Goal: Task Accomplishment & Management: Complete application form

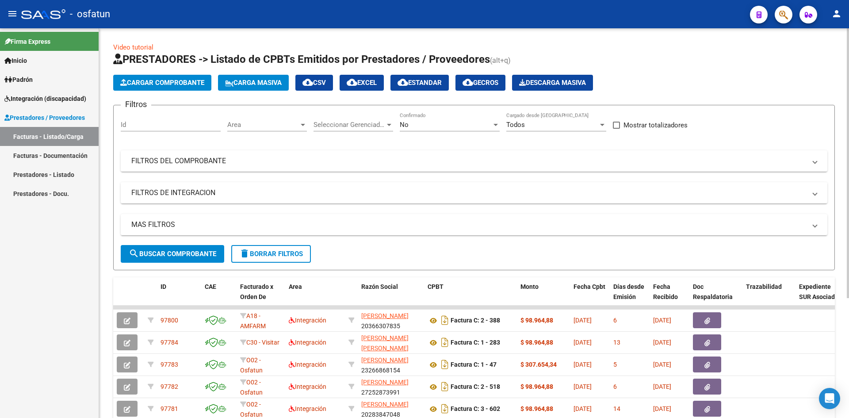
click at [149, 84] on span "Cargar Comprobante" at bounding box center [162, 83] width 84 height 8
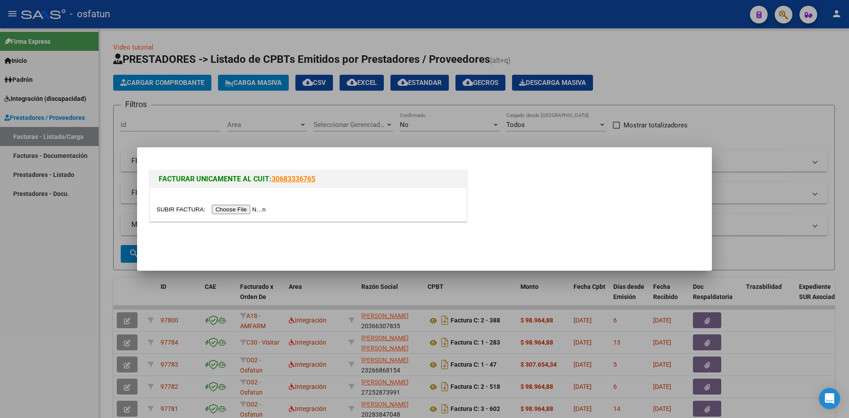
click at [255, 209] on input "file" at bounding box center [213, 209] width 112 height 9
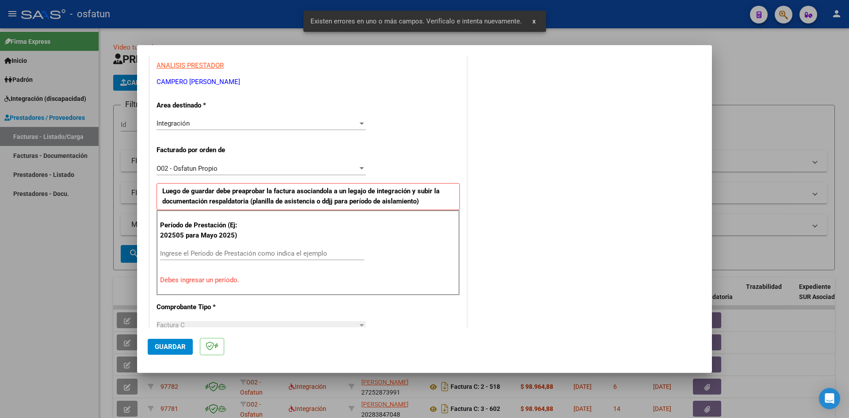
scroll to position [173, 0]
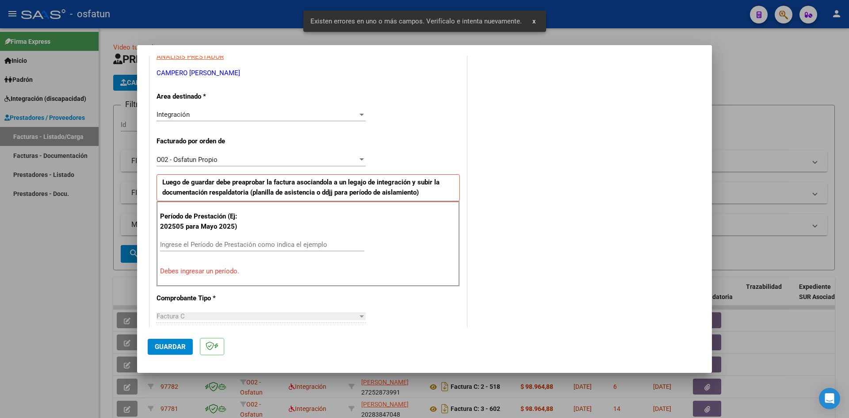
drag, startPoint x: 230, startPoint y: 249, endPoint x: 247, endPoint y: 234, distance: 22.3
click at [230, 247] on div "Ingrese el Período de Prestación como indica el ejemplo" at bounding box center [262, 244] width 204 height 13
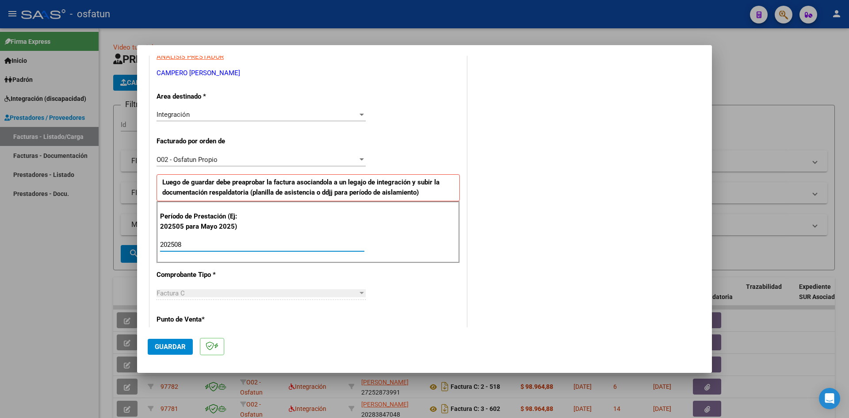
type input "202508"
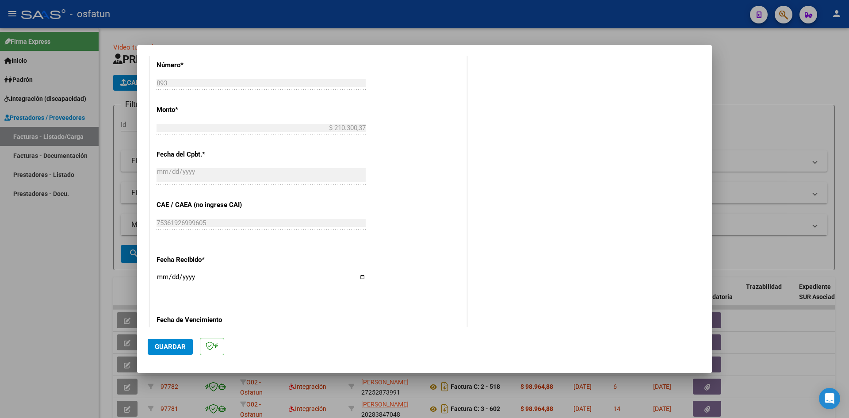
scroll to position [482, 0]
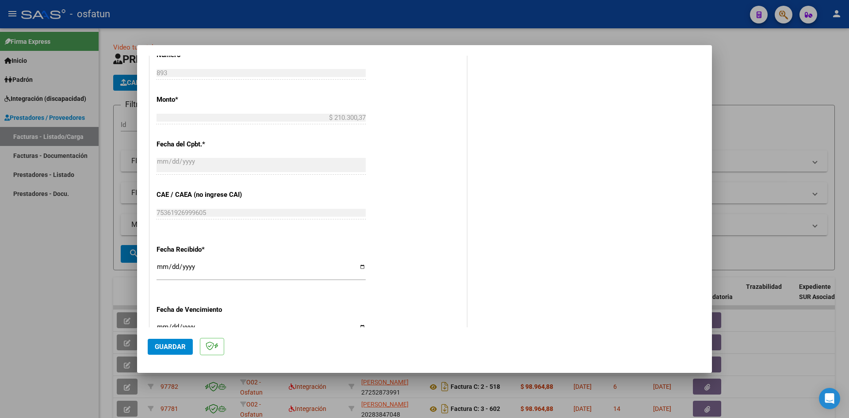
click at [163, 266] on input "[DATE]" at bounding box center [261, 270] width 209 height 14
type input "[DATE]"
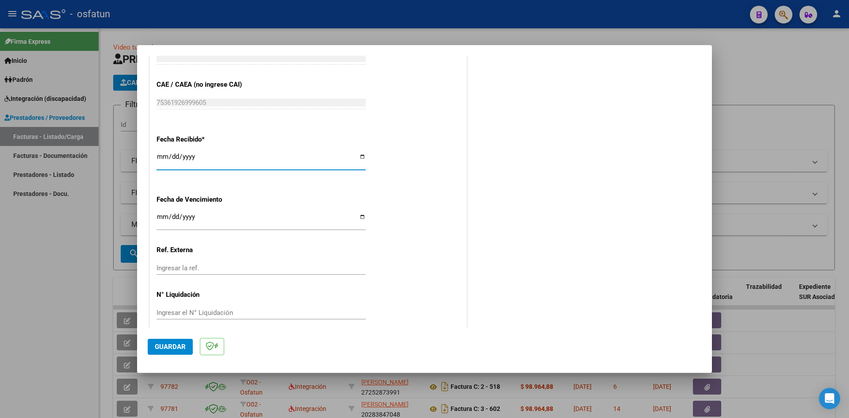
scroll to position [602, 0]
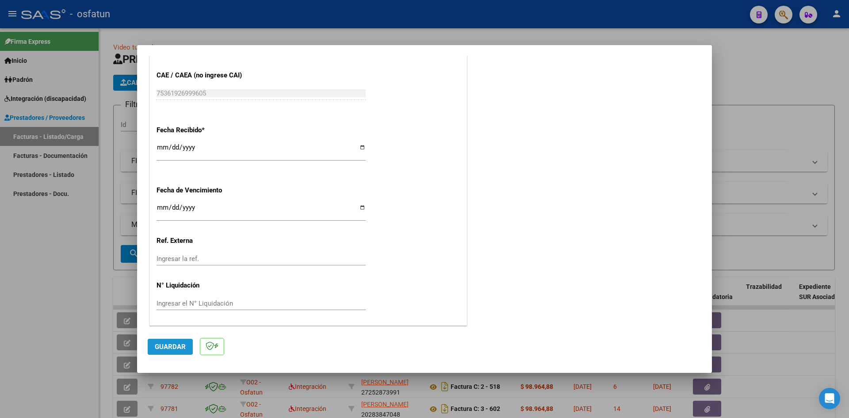
drag, startPoint x: 173, startPoint y: 343, endPoint x: 399, endPoint y: 251, distance: 244.2
click at [176, 342] on button "Guardar" at bounding box center [170, 347] width 45 height 16
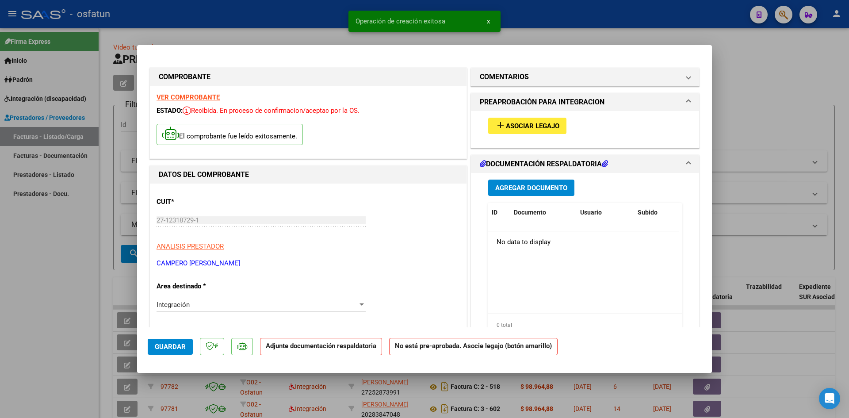
click at [526, 127] on span "Asociar Legajo" at bounding box center [532, 126] width 53 height 8
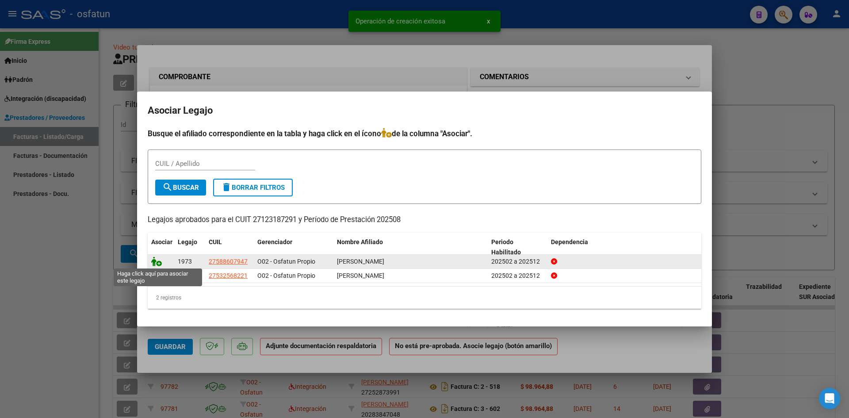
click at [160, 264] on icon at bounding box center [156, 261] width 11 height 10
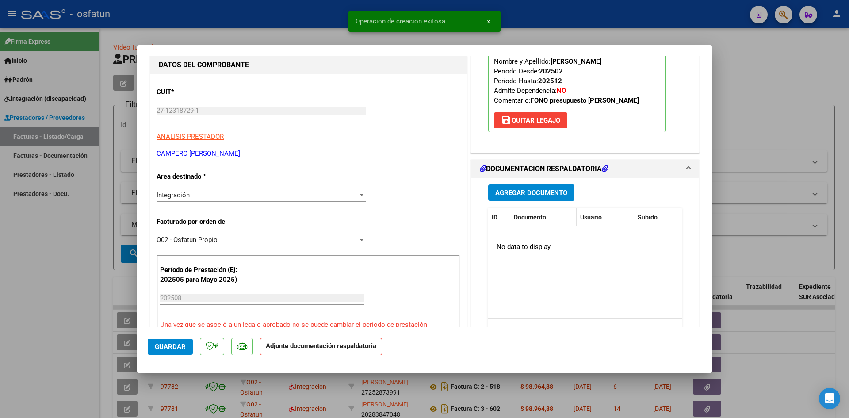
scroll to position [133, 0]
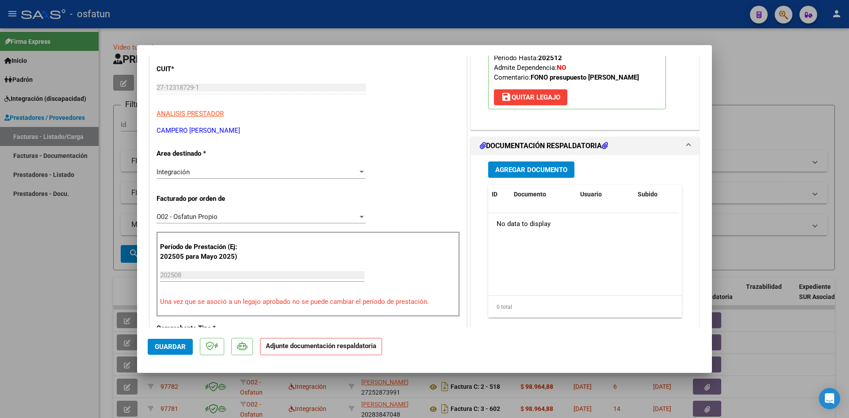
drag, startPoint x: 555, startPoint y: 182, endPoint x: 549, endPoint y: 170, distance: 13.4
click at [553, 176] on div "Agregar Documento ID Documento Usuario Subido Acción No data to display 0 total…" at bounding box center [584, 243] width 207 height 176
click at [547, 170] on span "Agregar Documento" at bounding box center [531, 170] width 72 height 8
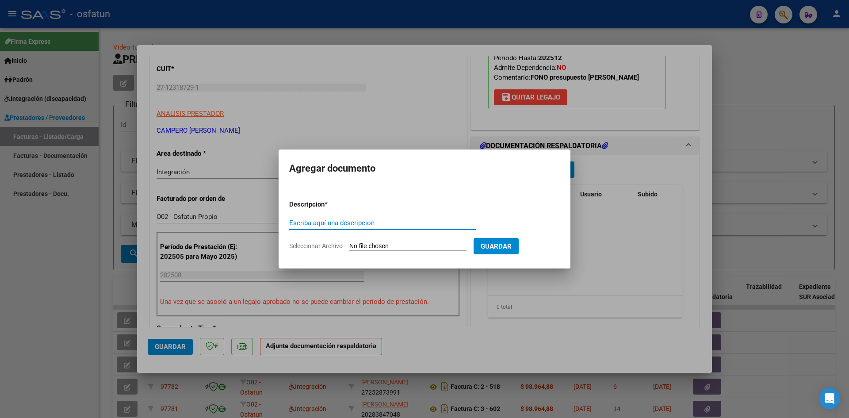
drag, startPoint x: 332, startPoint y: 221, endPoint x: 346, endPoint y: 206, distance: 20.6
click at [332, 221] on input "Escriba aquí una descripcion" at bounding box center [382, 223] width 187 height 8
type input "ASISTENCIA"
click at [396, 243] on input "Seleccionar Archivo" at bounding box center [407, 246] width 117 height 8
type input "C:\fakepath\PLANILLA ASISTENCIA - FONO - [DATE].pdf"
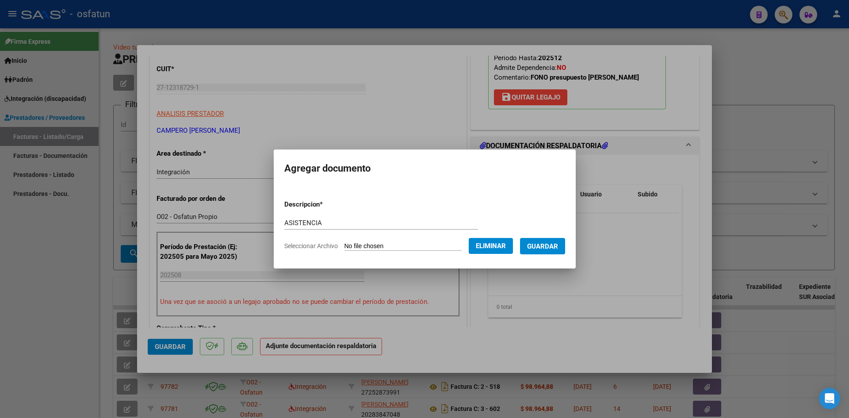
click at [544, 244] on span "Guardar" at bounding box center [542, 246] width 31 height 8
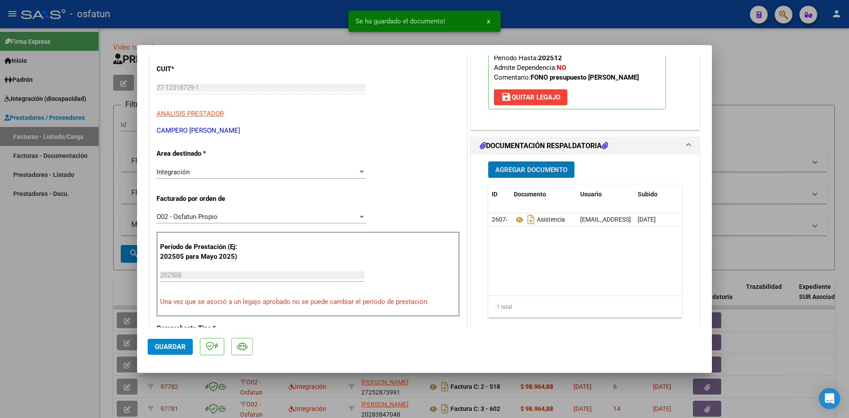
click at [516, 176] on button "Agregar Documento" at bounding box center [531, 169] width 86 height 16
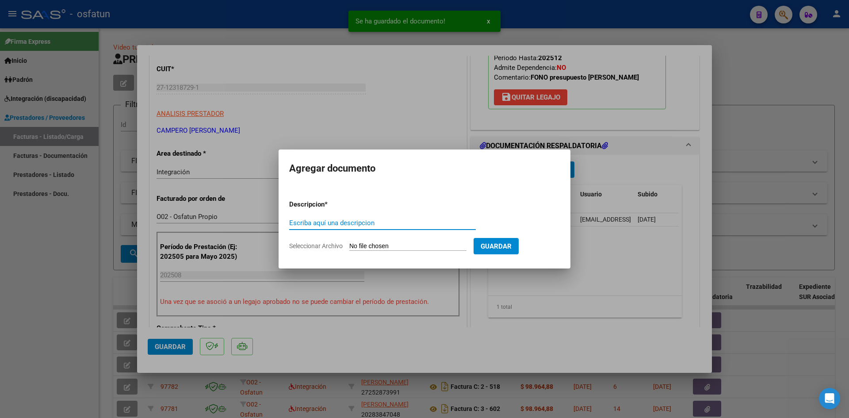
click at [347, 223] on input "Escriba aquí una descripcion" at bounding box center [382, 223] width 187 height 8
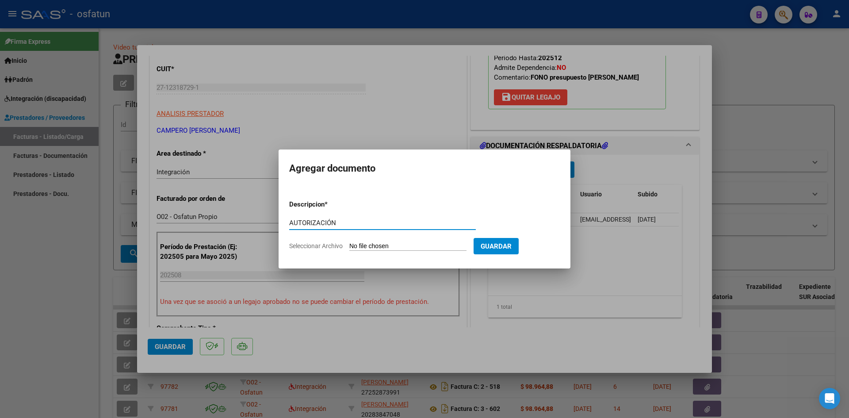
type input "AUTORIZACIÓN"
click at [382, 243] on form "Descripcion * AUTORIZACIÓN Escriba aquí una descripcion Seleccionar Archivo Gua…" at bounding box center [424, 225] width 271 height 65
click at [391, 245] on input "Seleccionar Archivo" at bounding box center [407, 246] width 117 height 8
type input "C:\fakepath\PRESUPUESTO AUTORIZADO - FONO - 2025.pdf"
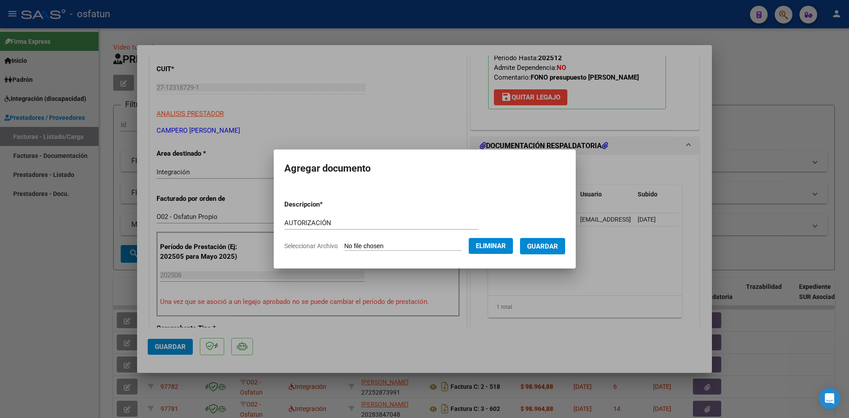
drag, startPoint x: 545, startPoint y: 245, endPoint x: 414, endPoint y: 226, distance: 131.8
click at [537, 244] on span "Guardar" at bounding box center [542, 246] width 31 height 8
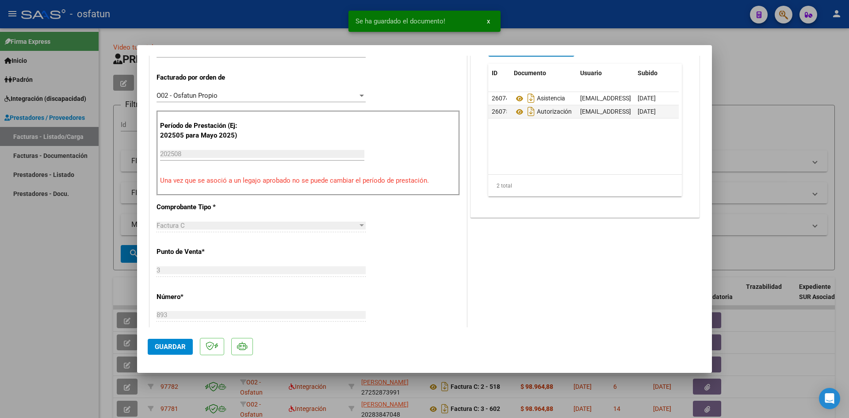
scroll to position [265, 0]
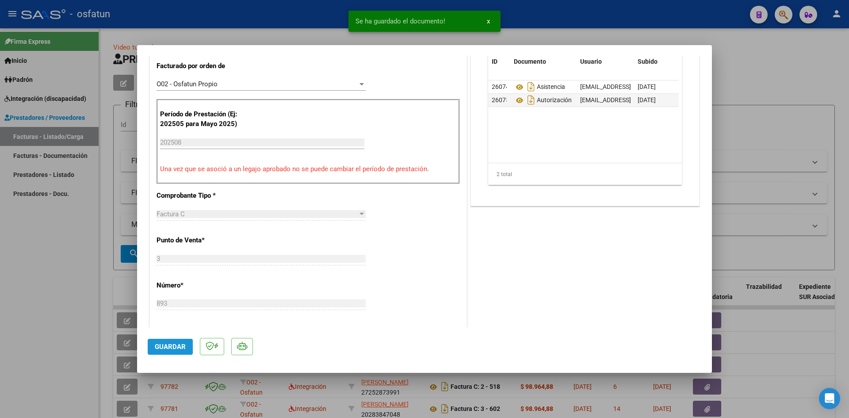
drag, startPoint x: 183, startPoint y: 346, endPoint x: 227, endPoint y: 328, distance: 46.8
click at [199, 340] on mat-dialog-actions "Guardar" at bounding box center [425, 344] width 554 height 35
click at [187, 339] on button "Guardar" at bounding box center [170, 347] width 45 height 16
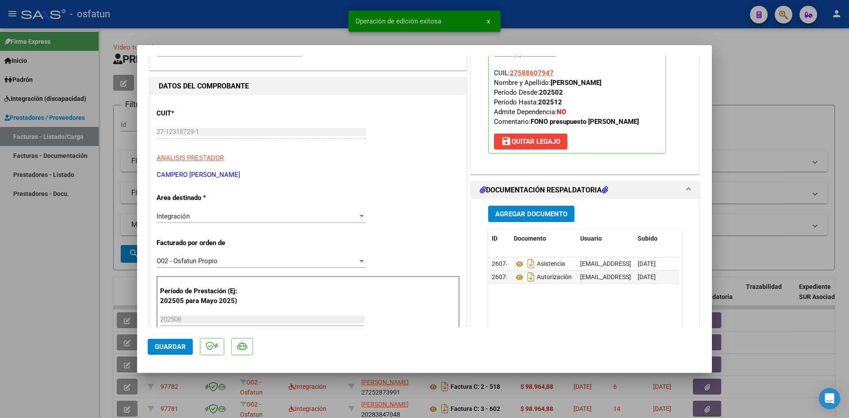
scroll to position [0, 0]
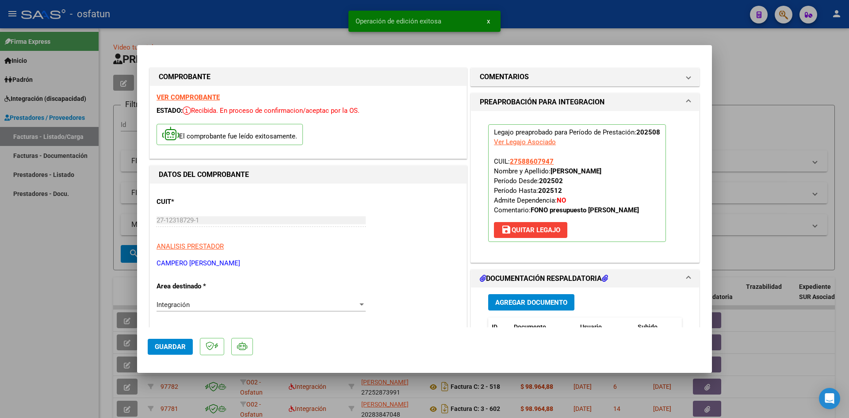
click at [270, 18] on div at bounding box center [424, 209] width 849 height 418
type input "$ 0,00"
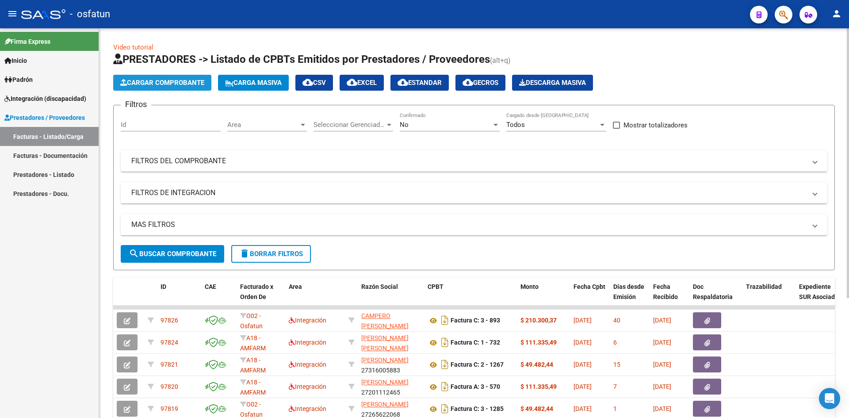
click at [191, 83] on span "Cargar Comprobante" at bounding box center [162, 83] width 84 height 8
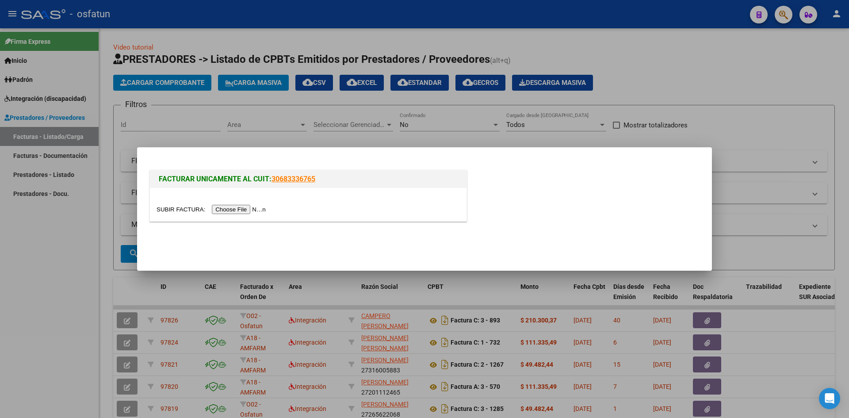
click at [261, 210] on input "file" at bounding box center [213, 209] width 112 height 9
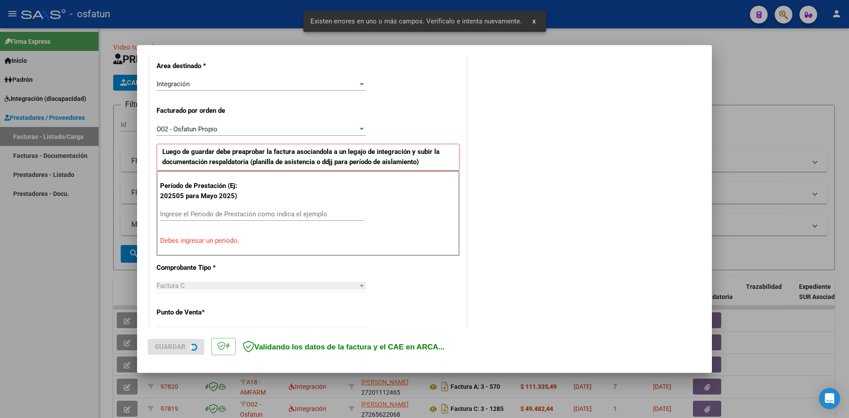
scroll to position [217, 0]
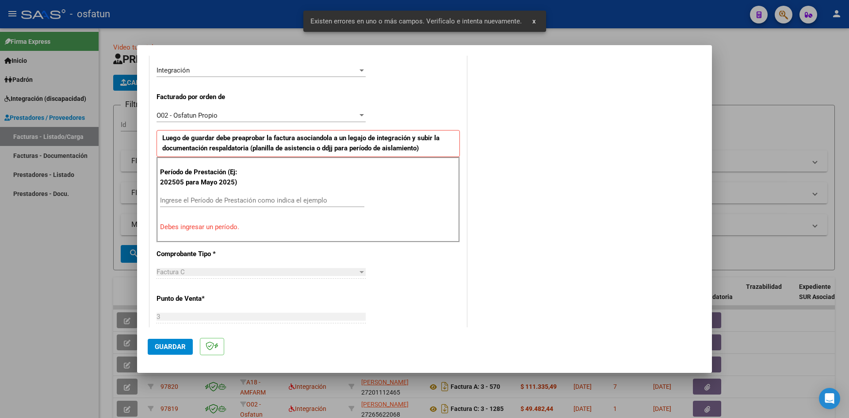
click at [224, 200] on input "Ingrese el Período de Prestación como indica el ejemplo" at bounding box center [262, 200] width 204 height 8
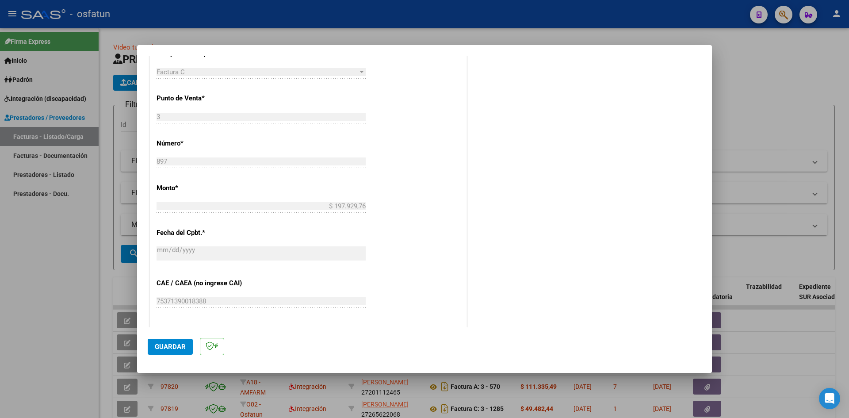
scroll to position [438, 0]
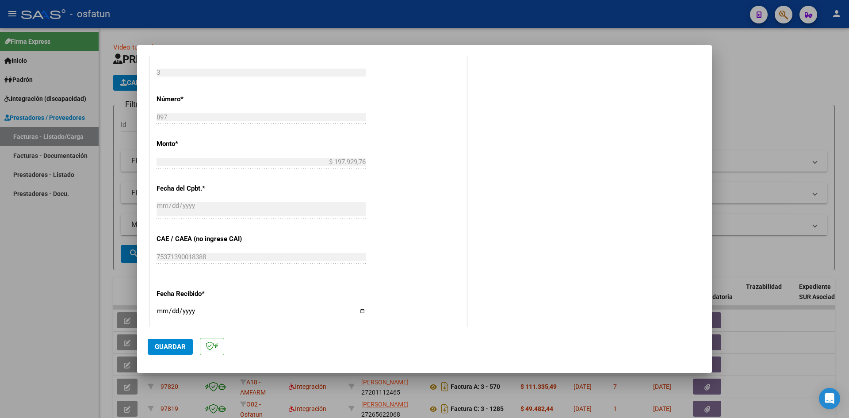
type input "202508"
click at [165, 312] on input "[DATE]" at bounding box center [261, 314] width 209 height 14
type input "[DATE]"
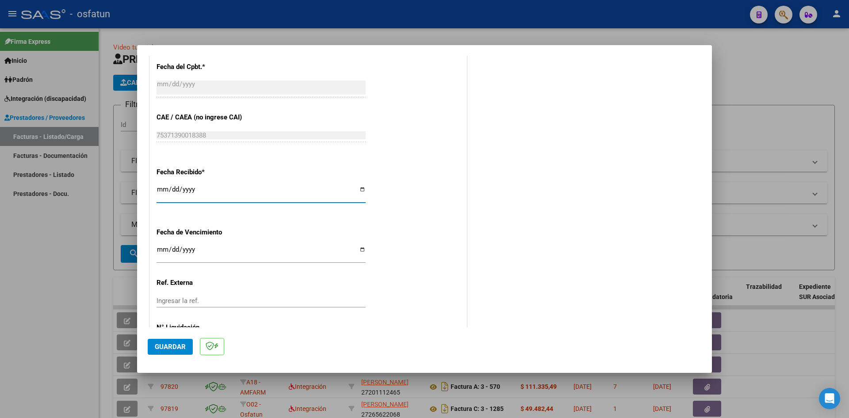
scroll to position [571, 0]
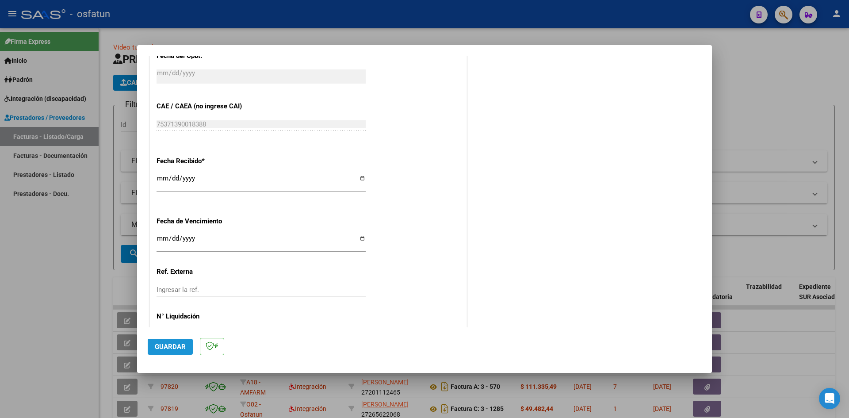
drag, startPoint x: 174, startPoint y: 348, endPoint x: 442, endPoint y: 302, distance: 271.4
click at [176, 347] on span "Guardar" at bounding box center [170, 347] width 31 height 8
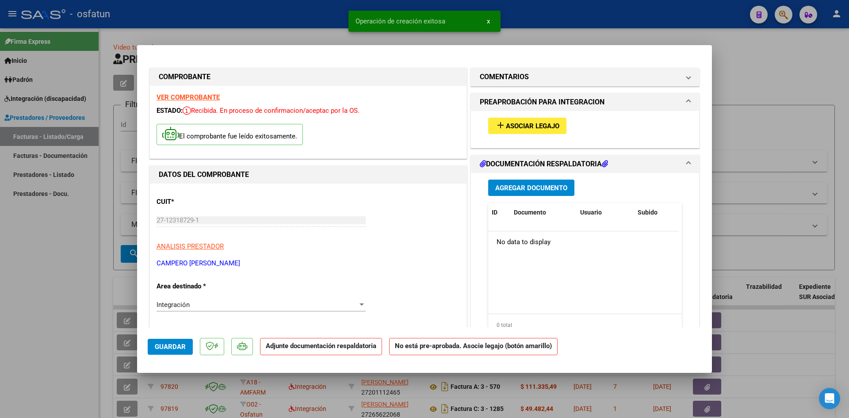
click at [542, 118] on button "add Asociar Legajo" at bounding box center [527, 126] width 78 height 16
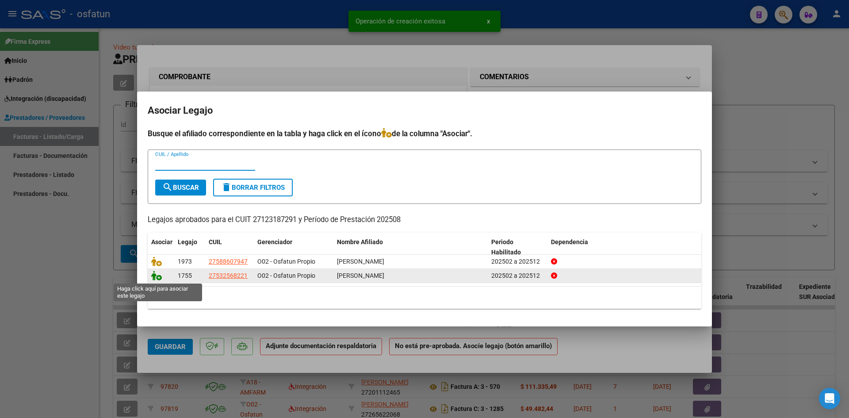
drag, startPoint x: 157, startPoint y: 279, endPoint x: 220, endPoint y: 270, distance: 63.3
click at [157, 279] on icon at bounding box center [156, 276] width 11 height 10
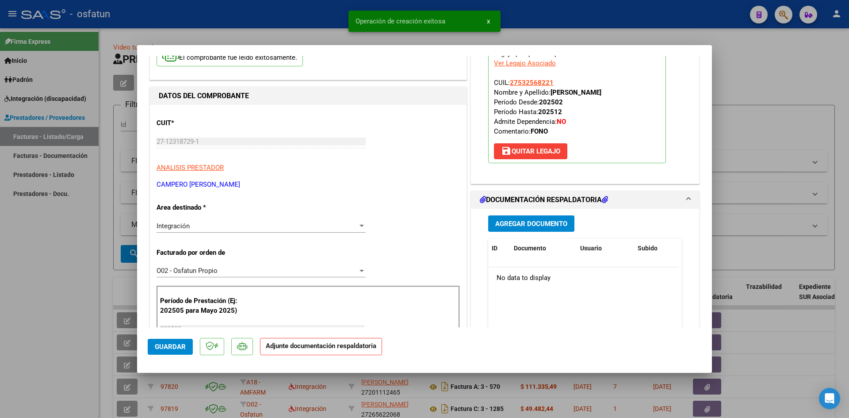
scroll to position [88, 0]
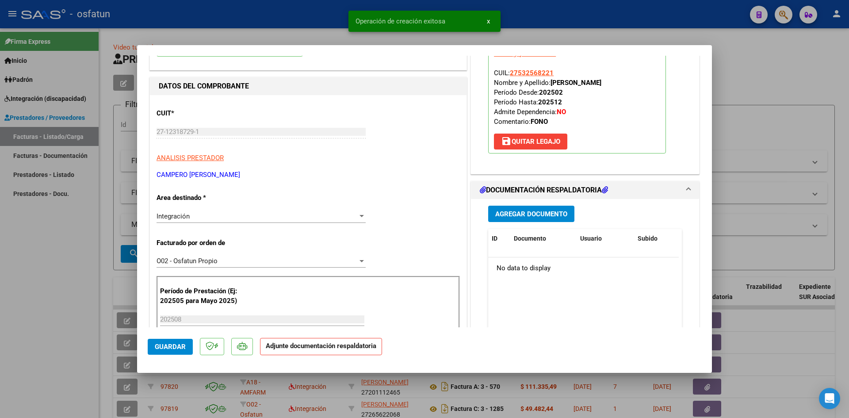
click at [523, 210] on span "Agregar Documento" at bounding box center [531, 214] width 72 height 8
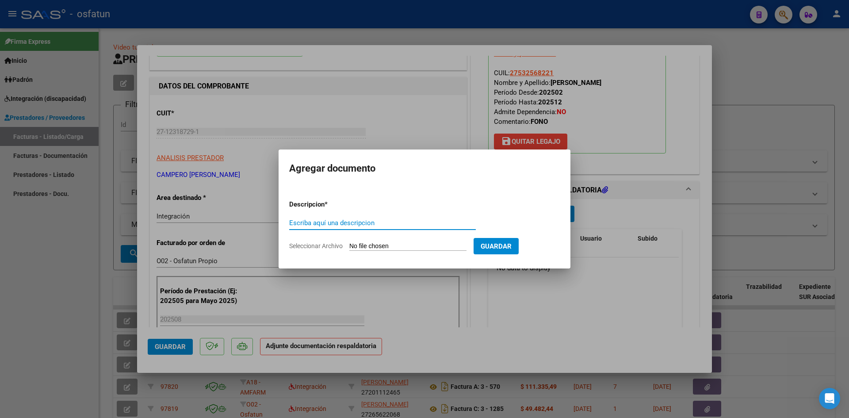
click at [336, 223] on input "Escriba aquí una descripcion" at bounding box center [382, 223] width 187 height 8
type input "ASISTENCIA"
click at [382, 245] on input "Seleccionar Archivo" at bounding box center [407, 246] width 117 height 8
type input "C:\fakepath\PLANILLA ASISTENCIA - FONO - [DATE].pdf"
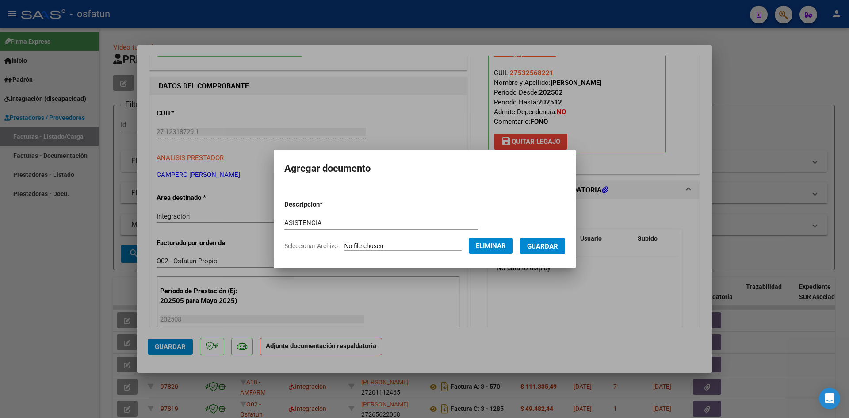
click at [556, 248] on span "Guardar" at bounding box center [542, 246] width 31 height 8
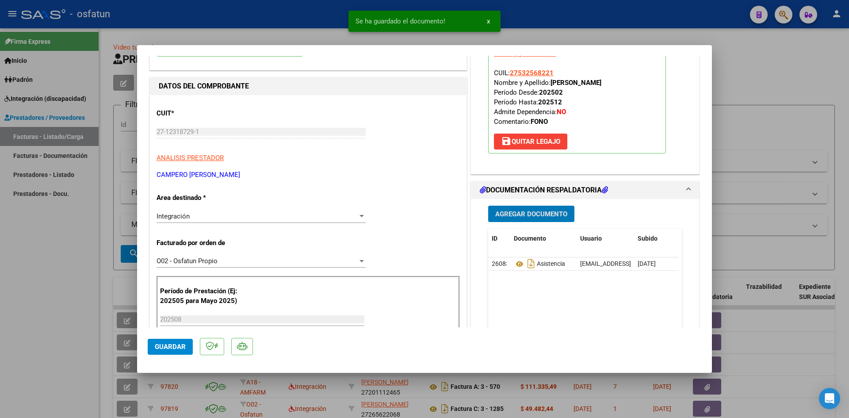
click at [505, 214] on span "Agregar Documento" at bounding box center [531, 214] width 72 height 8
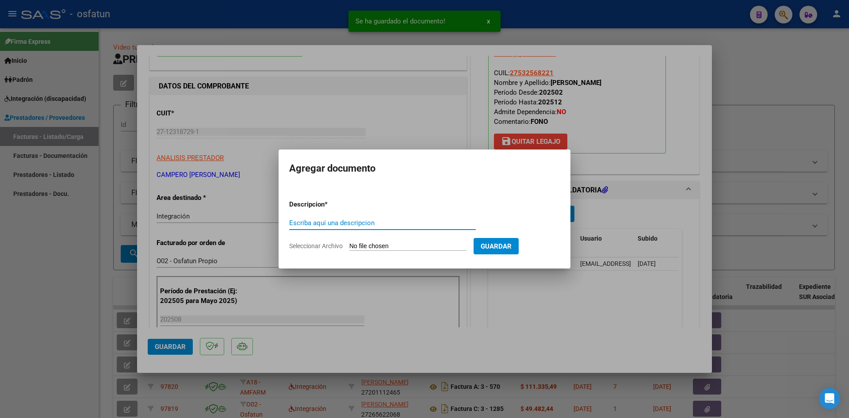
click at [339, 224] on input "Escriba aquí una descripcion" at bounding box center [382, 223] width 187 height 8
type input "A"
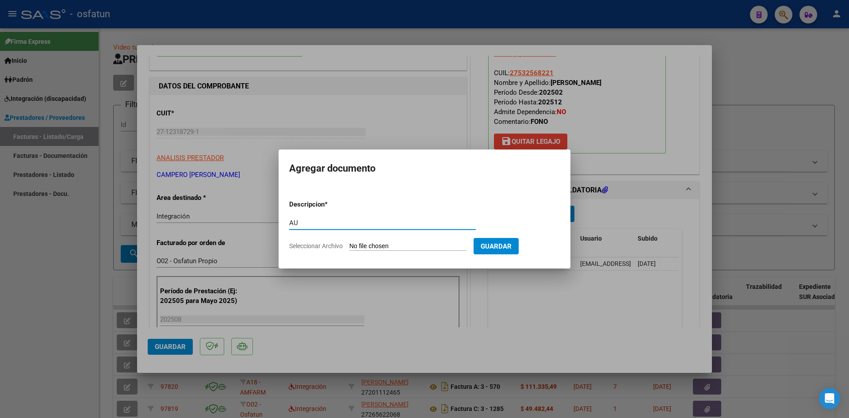
type input "A"
type input "S"
type input "AUTORIZACIÓN"
click at [394, 248] on input "Seleccionar Archivo" at bounding box center [407, 246] width 117 height 8
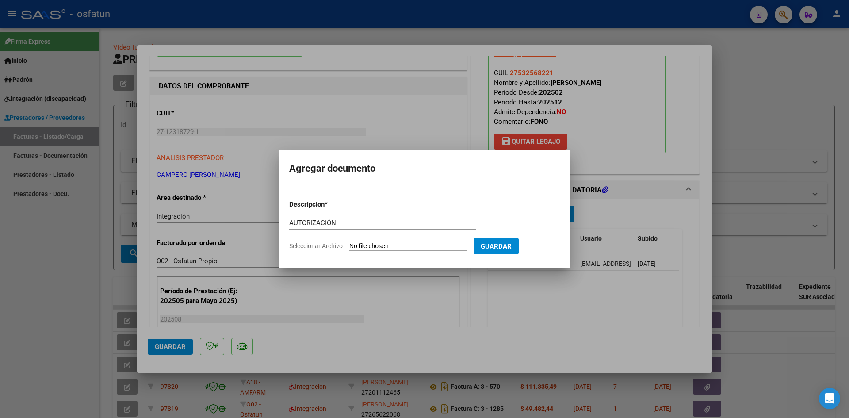
type input "C:\fakepath\PRESUPUESTO AUTORIZADO - FONO - 2025.pdf"
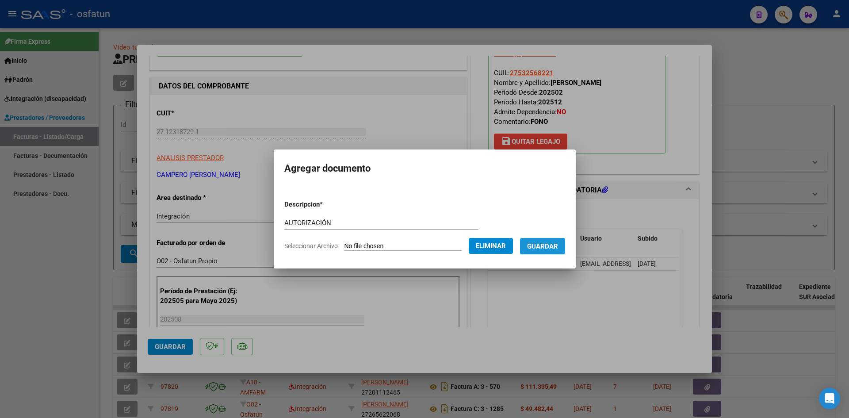
drag, startPoint x: 553, startPoint y: 241, endPoint x: 530, endPoint y: 271, distance: 37.2
click at [552, 244] on span "Guardar" at bounding box center [542, 246] width 31 height 8
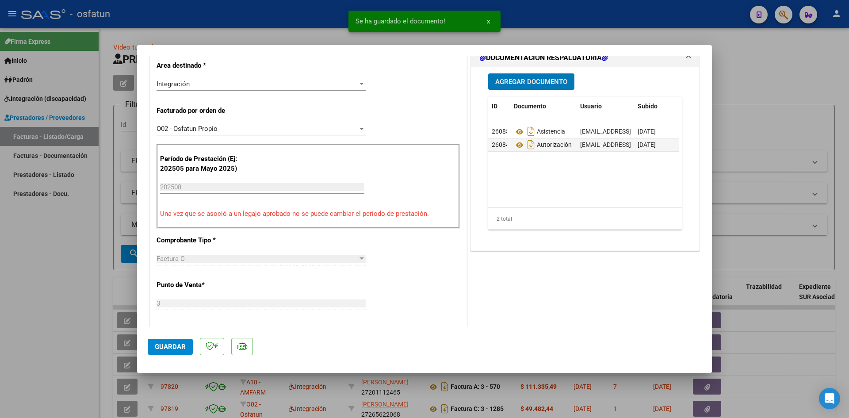
scroll to position [221, 0]
drag, startPoint x: 169, startPoint y: 348, endPoint x: 358, endPoint y: 275, distance: 202.4
click at [171, 348] on span "Guardar" at bounding box center [170, 347] width 31 height 8
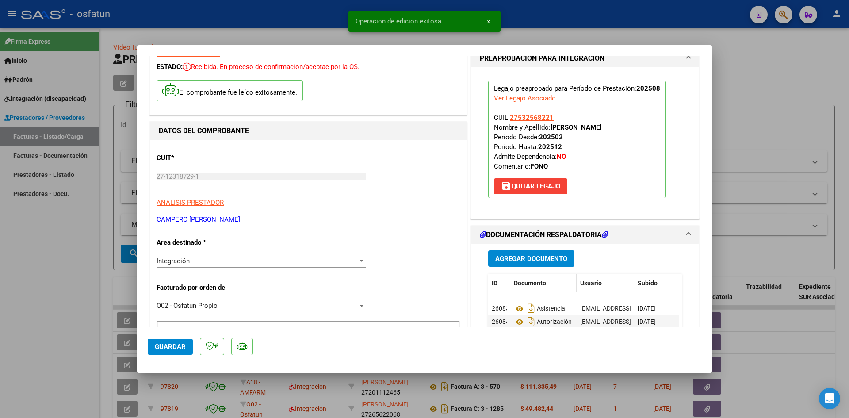
scroll to position [0, 0]
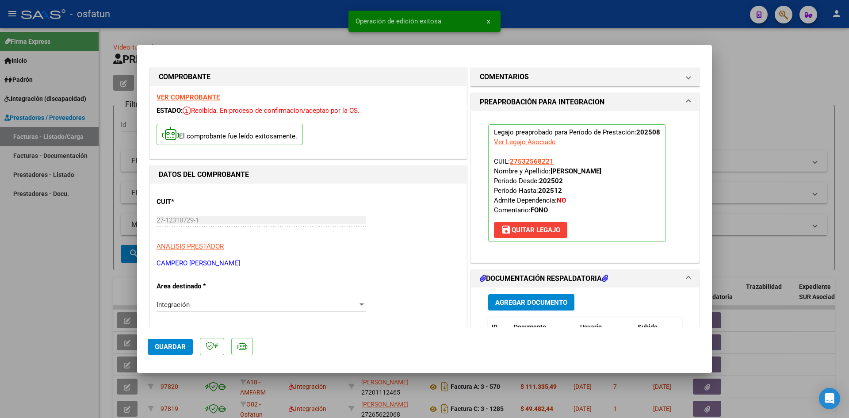
click at [321, 36] on div at bounding box center [424, 209] width 849 height 418
type input "$ 0,00"
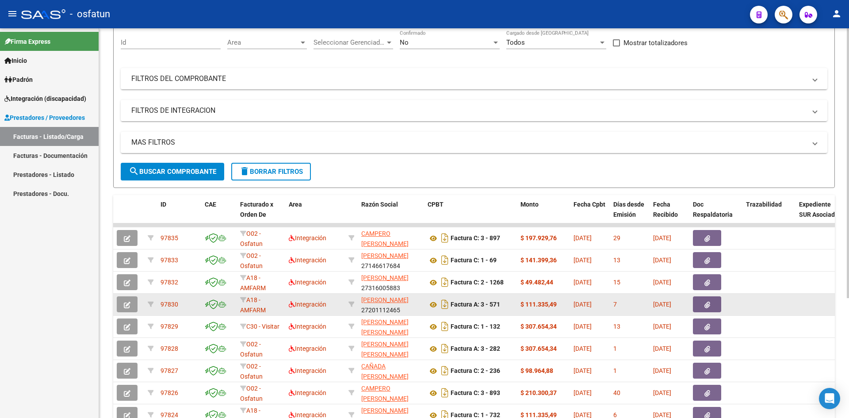
scroll to position [88, 0]
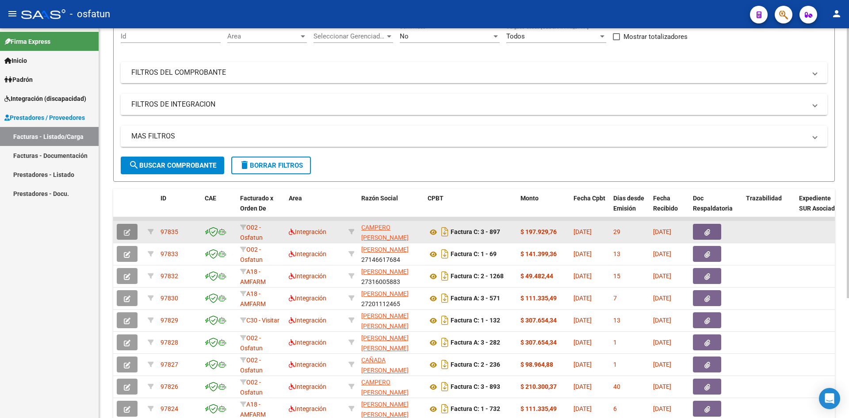
click at [131, 233] on button "button" at bounding box center [127, 232] width 21 height 16
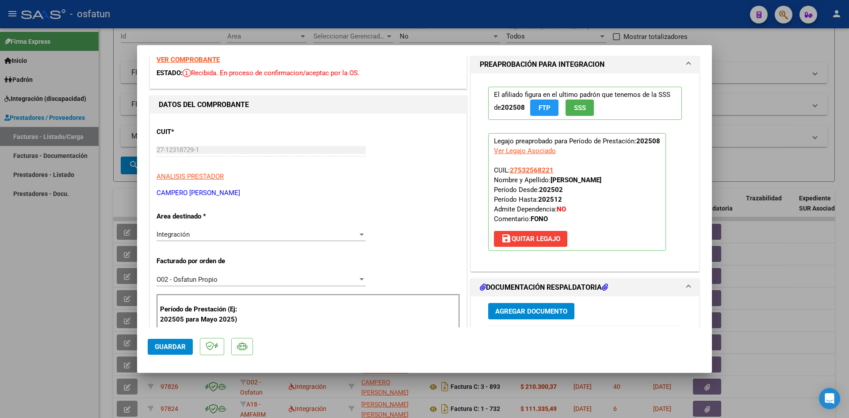
scroll to position [0, 0]
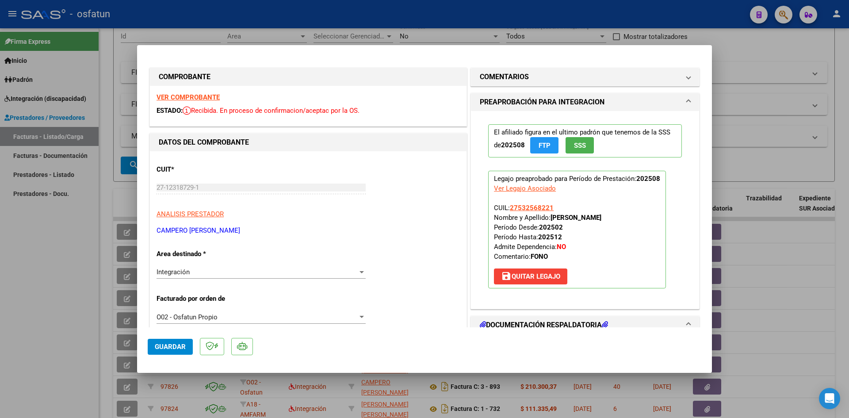
drag, startPoint x: 379, startPoint y: 17, endPoint x: 410, endPoint y: 64, distance: 56.8
click at [380, 19] on div at bounding box center [424, 209] width 849 height 418
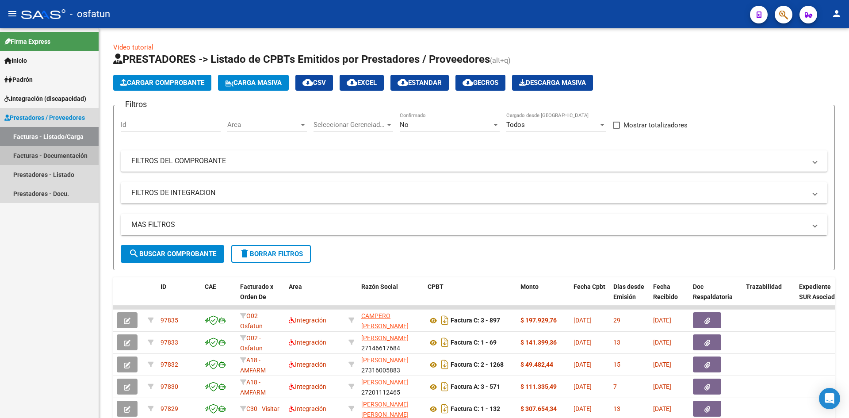
click at [65, 157] on link "Facturas - Documentación" at bounding box center [49, 155] width 99 height 19
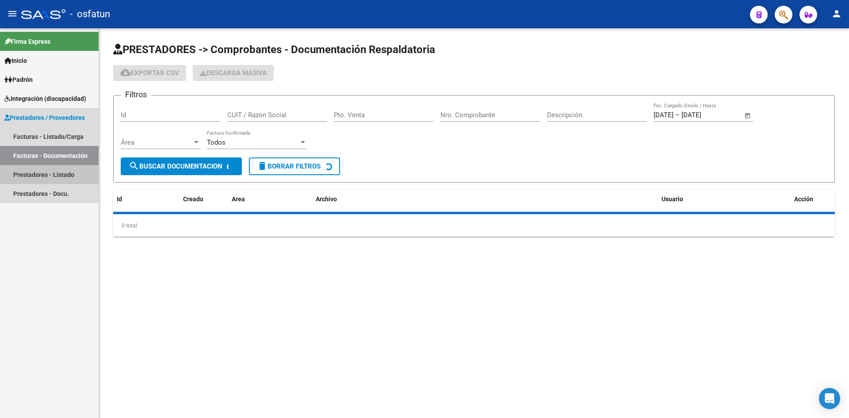
click at [65, 176] on link "Prestadores - Listado" at bounding box center [49, 174] width 99 height 19
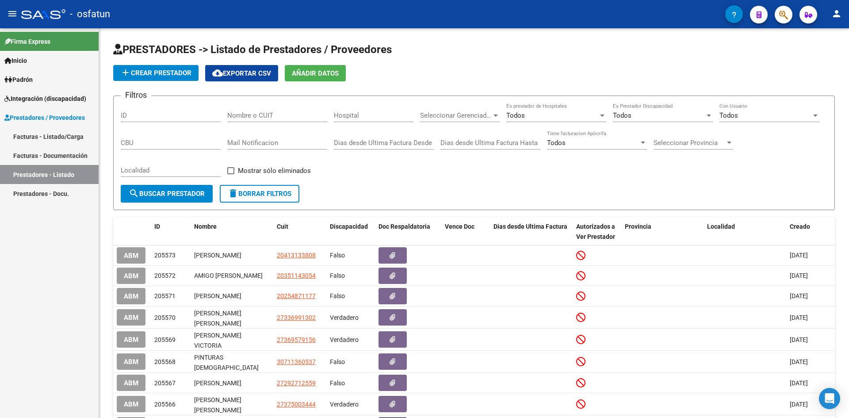
click at [65, 138] on link "Facturas - Listado/Carga" at bounding box center [49, 136] width 99 height 19
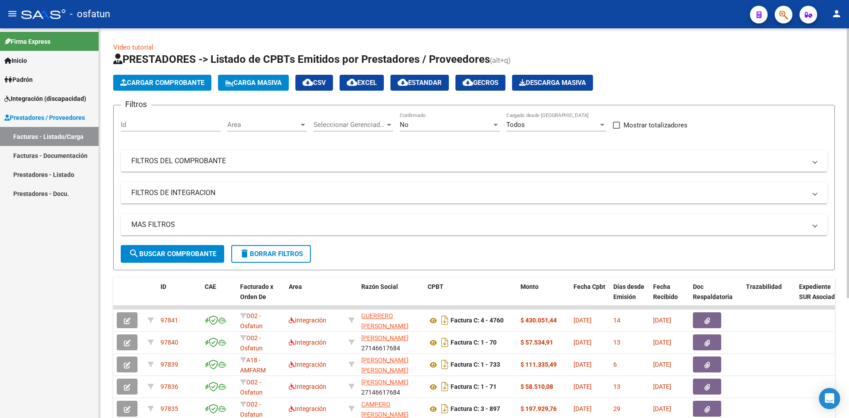
click at [173, 80] on span "Cargar Comprobante" at bounding box center [162, 83] width 84 height 8
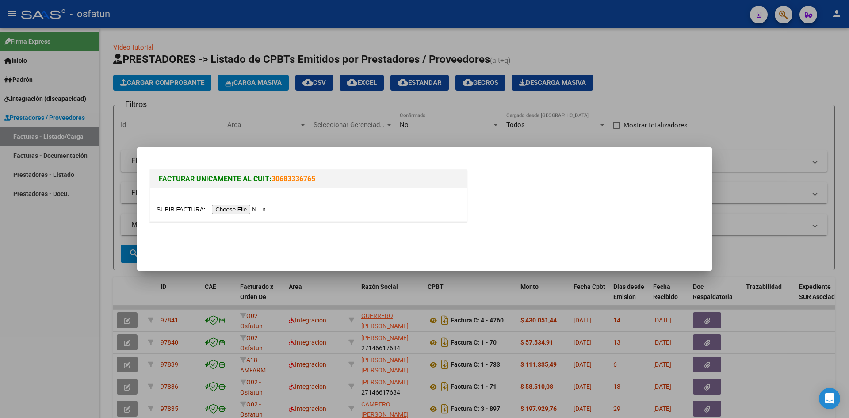
click at [248, 215] on div at bounding box center [308, 204] width 317 height 33
click at [254, 207] on input "file" at bounding box center [213, 209] width 112 height 9
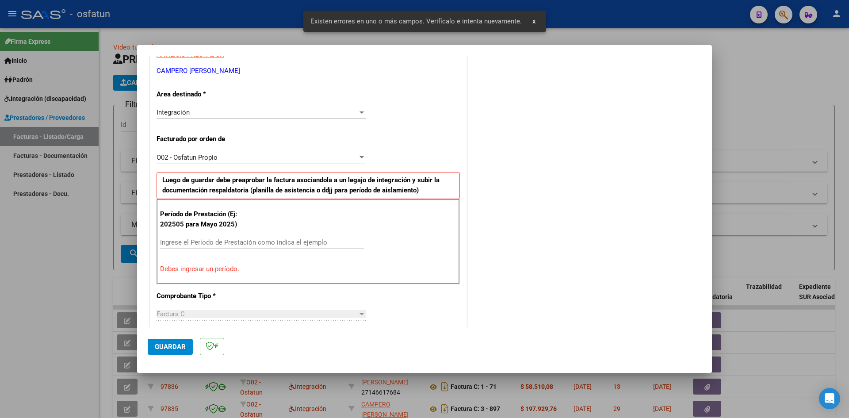
scroll to position [129, 0]
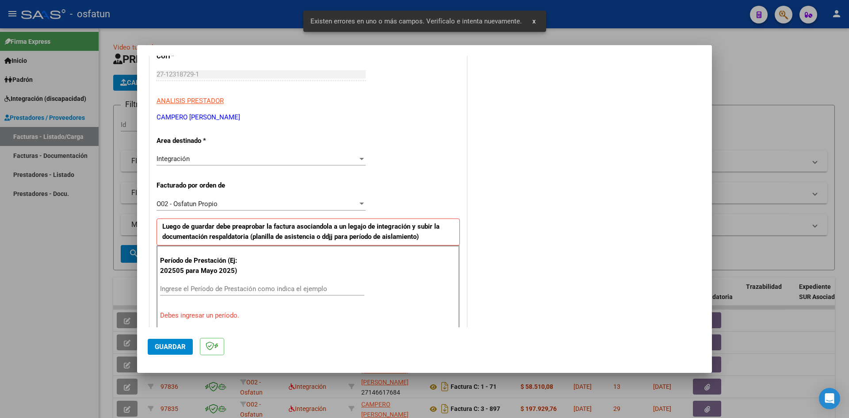
click at [210, 284] on div "Ingrese el Período de Prestación como indica el ejemplo" at bounding box center [262, 288] width 204 height 13
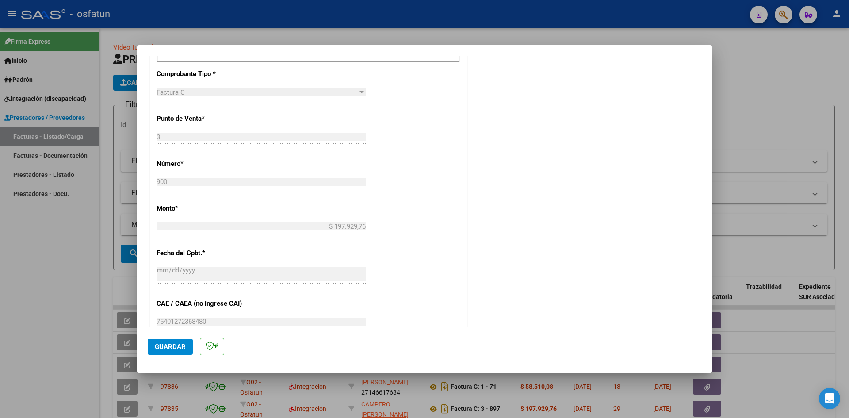
scroll to position [438, 0]
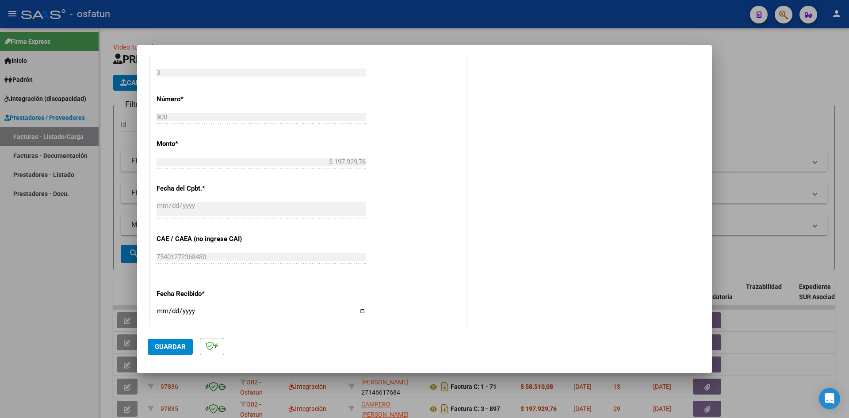
type input "202509"
drag, startPoint x: 162, startPoint y: 313, endPoint x: 177, endPoint y: 304, distance: 17.1
click at [166, 310] on input "[DATE]" at bounding box center [261, 314] width 209 height 14
type input "[DATE]"
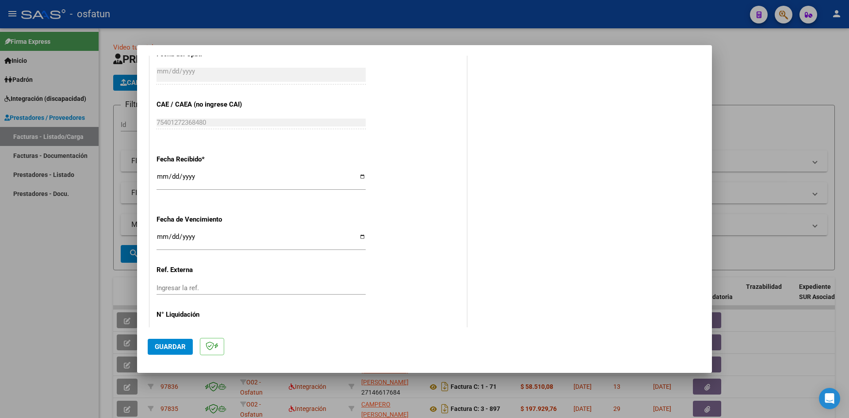
scroll to position [602, 0]
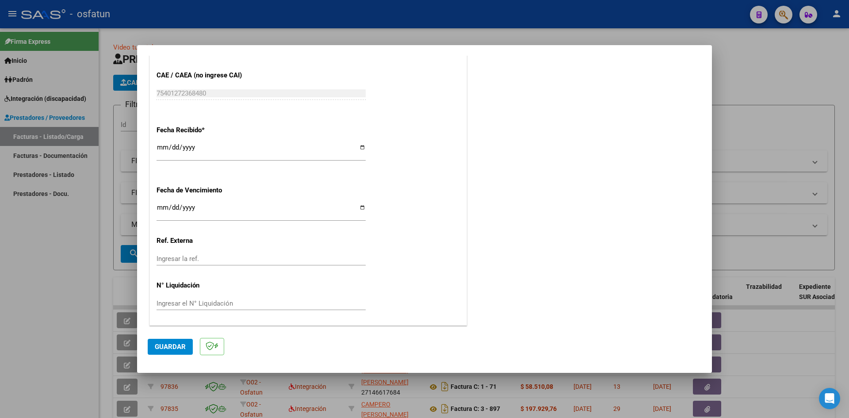
drag, startPoint x: 172, startPoint y: 348, endPoint x: 221, endPoint y: 324, distance: 54.0
click at [179, 346] on span "Guardar" at bounding box center [170, 347] width 31 height 8
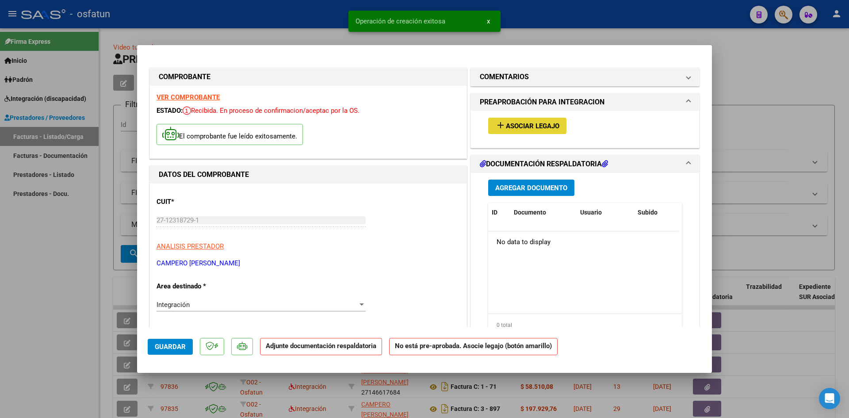
click at [520, 128] on span "Asociar Legajo" at bounding box center [532, 126] width 53 height 8
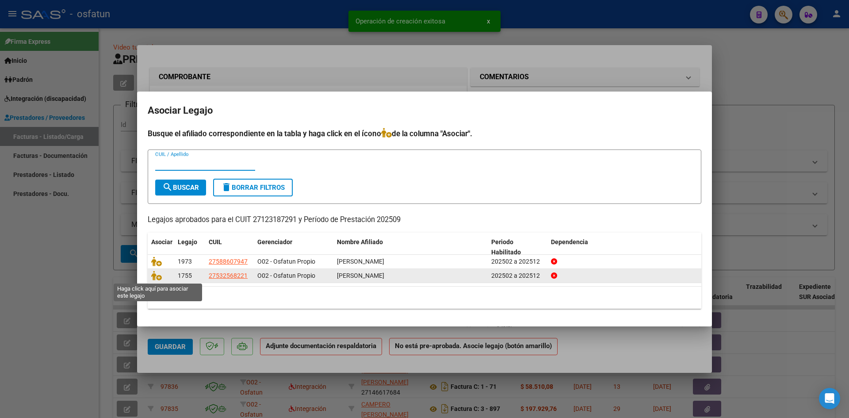
drag, startPoint x: 159, startPoint y: 276, endPoint x: 181, endPoint y: 279, distance: 22.7
click at [160, 276] on icon at bounding box center [156, 276] width 11 height 10
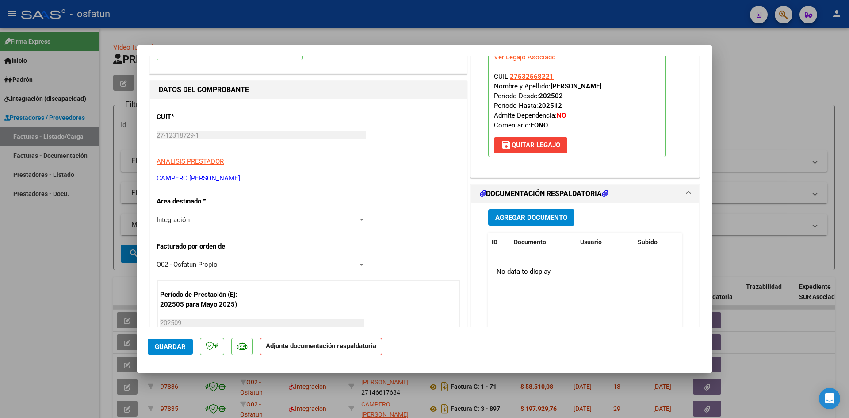
scroll to position [88, 0]
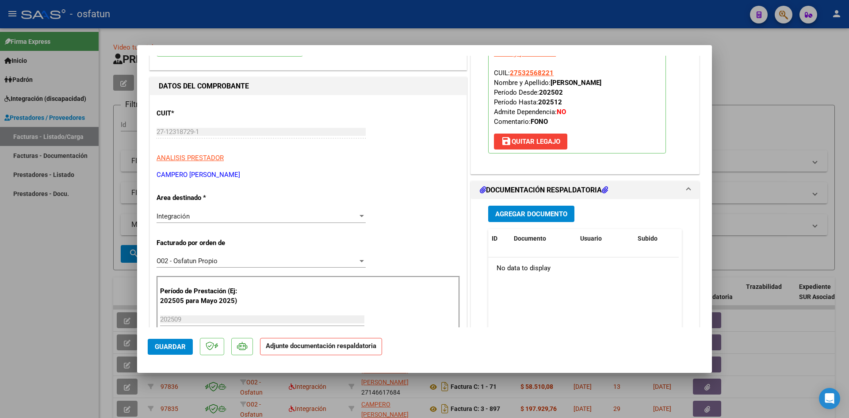
click at [516, 210] on span "Agregar Documento" at bounding box center [531, 214] width 72 height 8
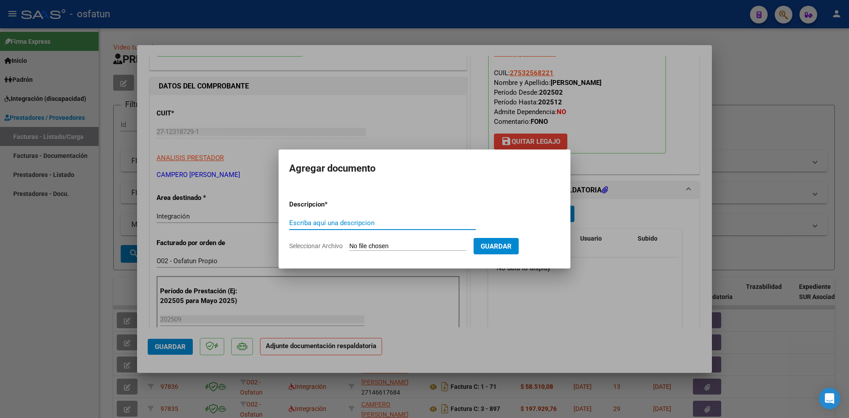
drag, startPoint x: 338, startPoint y: 225, endPoint x: 343, endPoint y: 223, distance: 5.5
click at [338, 225] on input "Escriba aquí una descripcion" at bounding box center [382, 223] width 187 height 8
type input "ASISTENCIA"
click at [384, 247] on input "Seleccionar Archivo" at bounding box center [407, 246] width 117 height 8
type input "C:\fakepath\PLANILLA ASISTENCIA - FONO - [DATE].pdf"
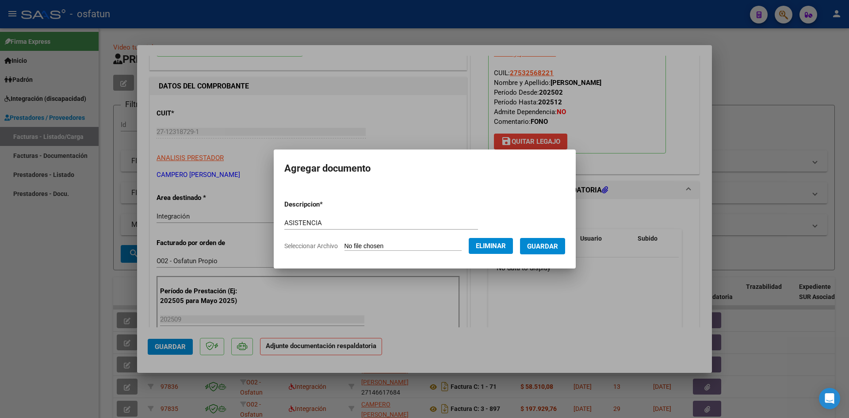
click at [557, 248] on span "Guardar" at bounding box center [542, 246] width 31 height 8
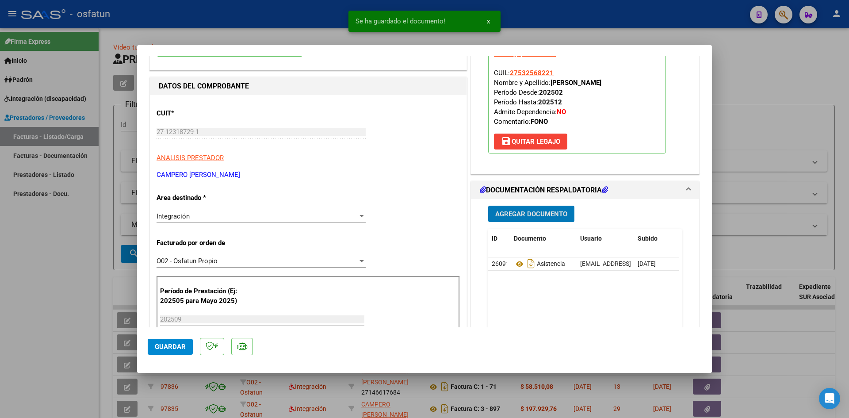
click at [531, 206] on button "Agregar Documento" at bounding box center [531, 214] width 86 height 16
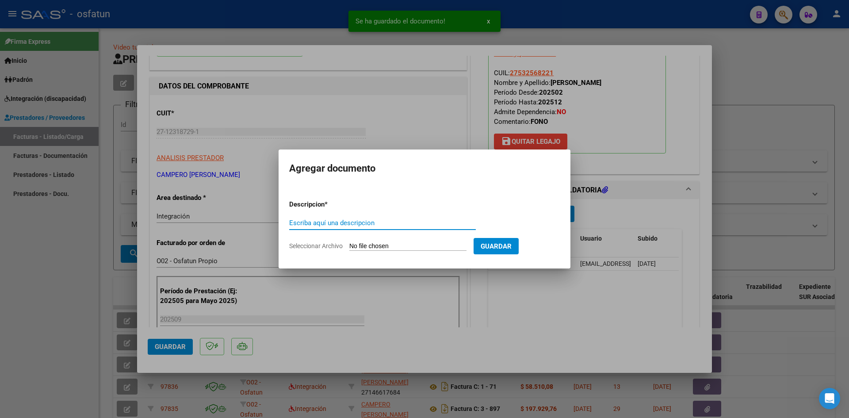
drag, startPoint x: 364, startPoint y: 233, endPoint x: 363, endPoint y: 228, distance: 5.5
click at [364, 233] on div "Escriba aquí una descripcion" at bounding box center [382, 227] width 187 height 22
click at [363, 225] on input "Escriba aquí una descripcion" at bounding box center [382, 223] width 187 height 8
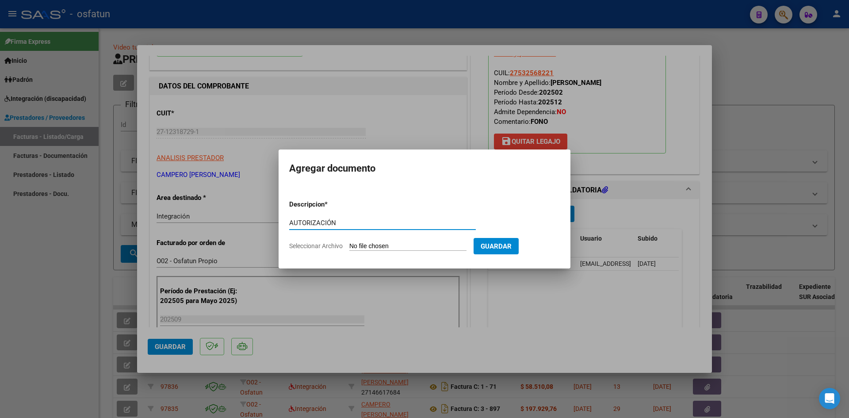
type input "AUTORIZACIÓN"
click at [393, 247] on input "Seleccionar Archivo" at bounding box center [407, 246] width 117 height 8
type input "C:\fakepath\PRESUPUESTO AUTORIZADO - FONO - 2025.pdf"
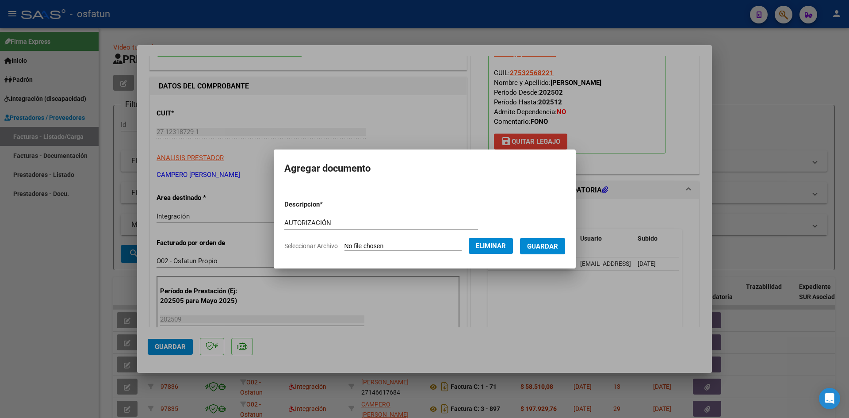
click at [542, 247] on span "Guardar" at bounding box center [542, 246] width 31 height 8
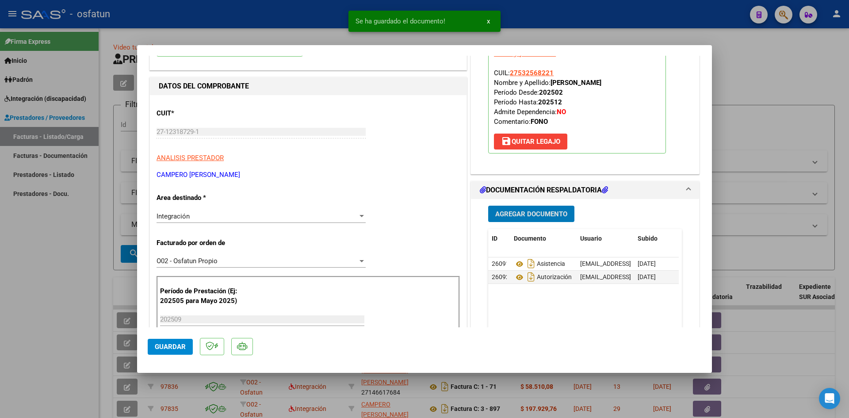
click at [506, 214] on span "Agregar Documento" at bounding box center [531, 214] width 72 height 8
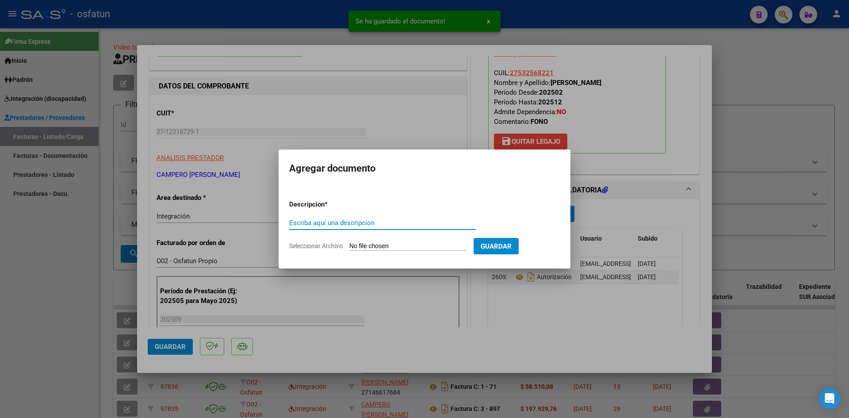
click at [327, 224] on input "Escriba aquí una descripcion" at bounding box center [382, 223] width 187 height 8
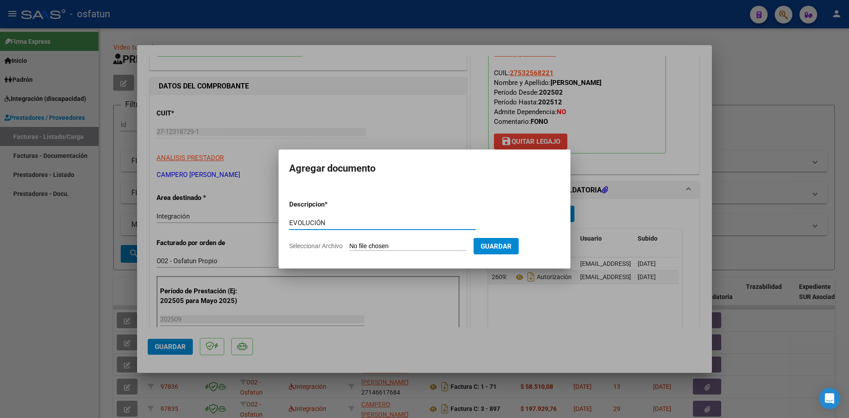
type input "EVOLUCIÓN"
click at [398, 245] on input "Seleccionar Archivo" at bounding box center [407, 246] width 117 height 8
type input "C:\fakepath\EVOLUCIÓN - FONO - [DATE].pdf"
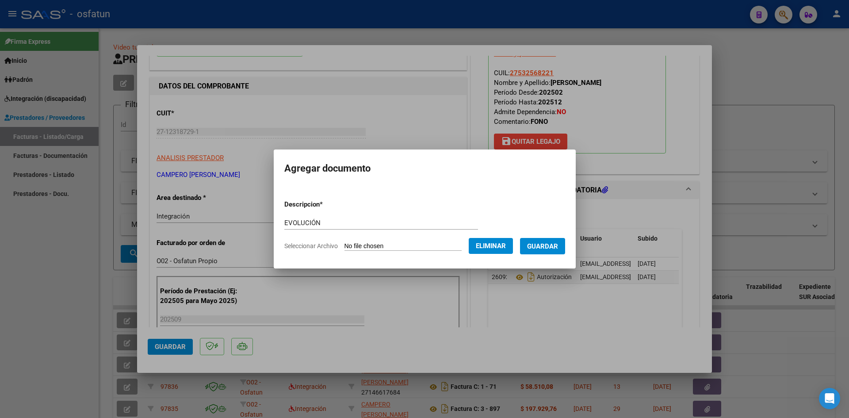
click at [549, 246] on span "Guardar" at bounding box center [542, 246] width 31 height 8
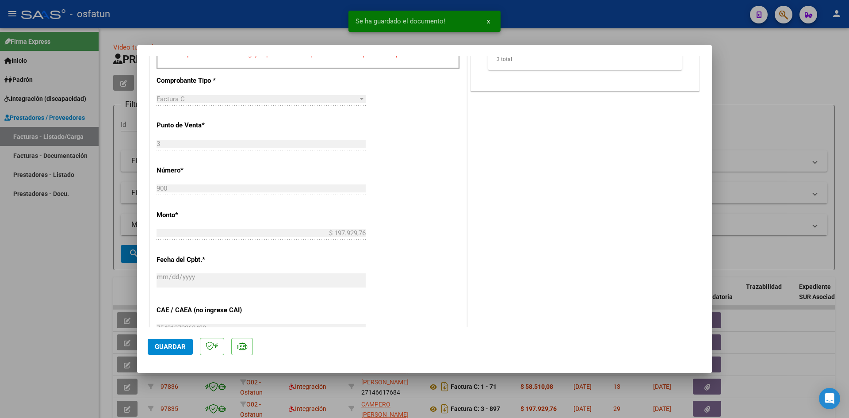
scroll to position [398, 0]
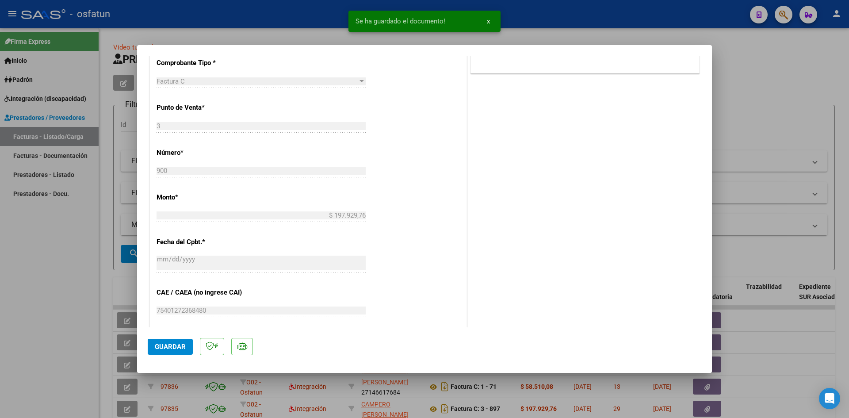
drag, startPoint x: 183, startPoint y: 343, endPoint x: 198, endPoint y: 334, distance: 18.0
click at [183, 343] on span "Guardar" at bounding box center [170, 347] width 31 height 8
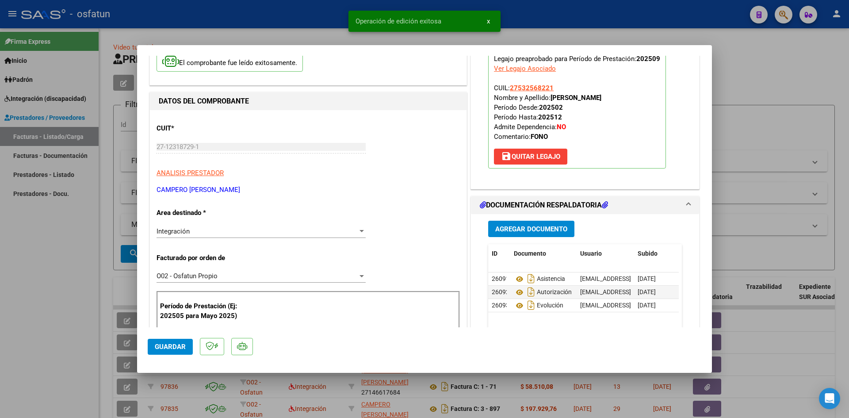
scroll to position [0, 0]
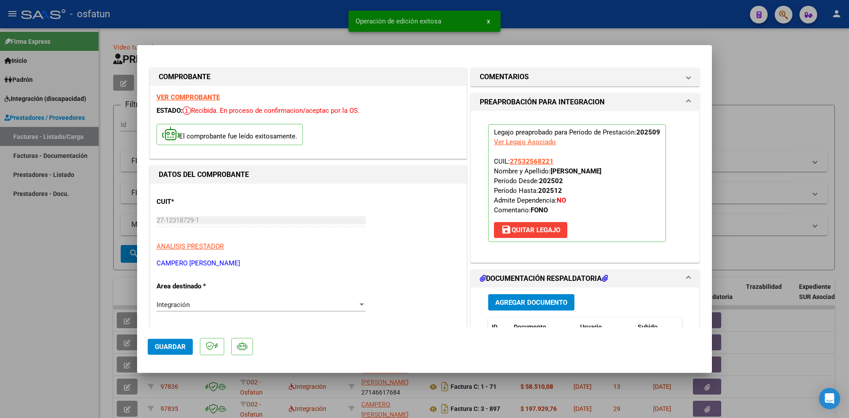
click at [575, 5] on div at bounding box center [424, 209] width 849 height 418
type input "$ 0,00"
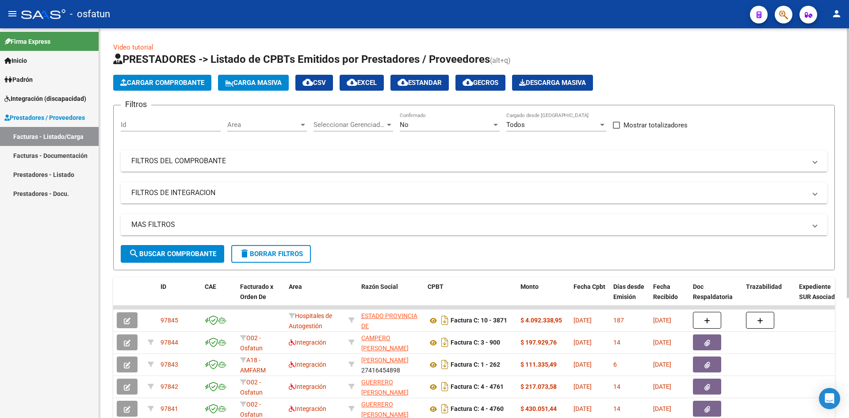
click at [174, 83] on span "Cargar Comprobante" at bounding box center [162, 83] width 84 height 8
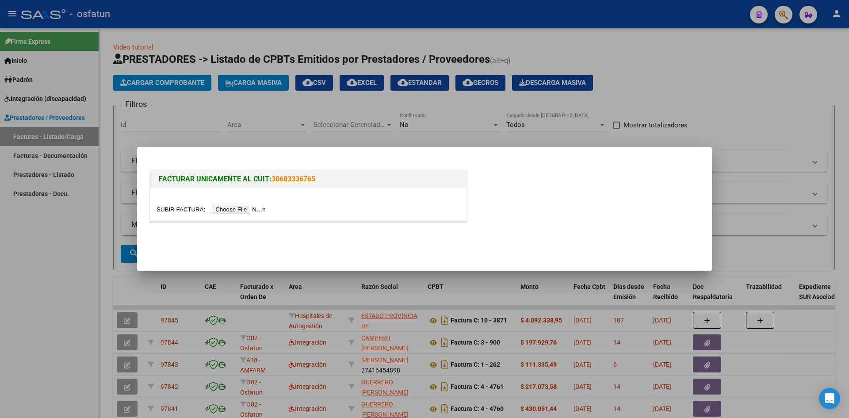
click at [258, 208] on input "file" at bounding box center [213, 209] width 112 height 9
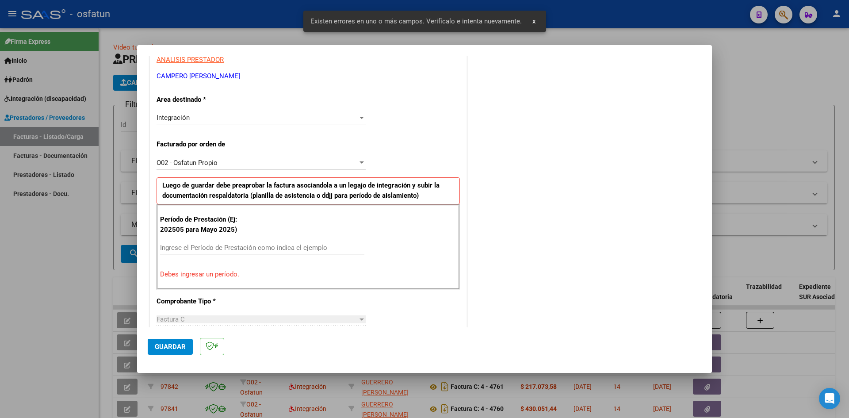
scroll to position [173, 0]
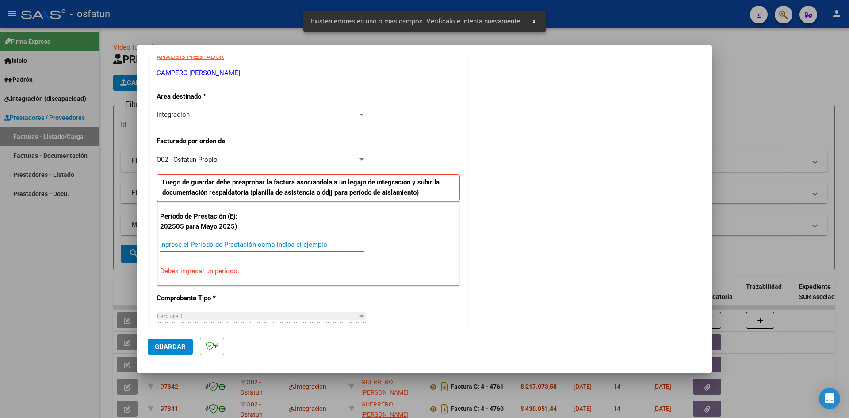
drag, startPoint x: 185, startPoint y: 241, endPoint x: 196, endPoint y: 233, distance: 13.9
click at [186, 241] on input "Ingrese el Período de Prestación como indica el ejemplo" at bounding box center [262, 245] width 204 height 8
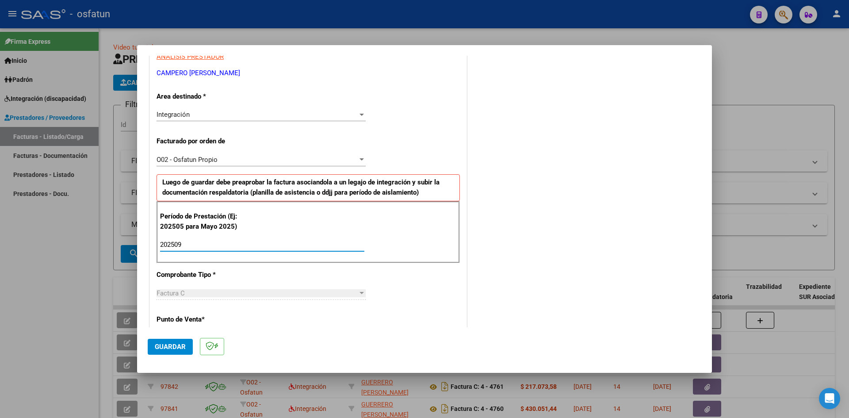
type input "202509"
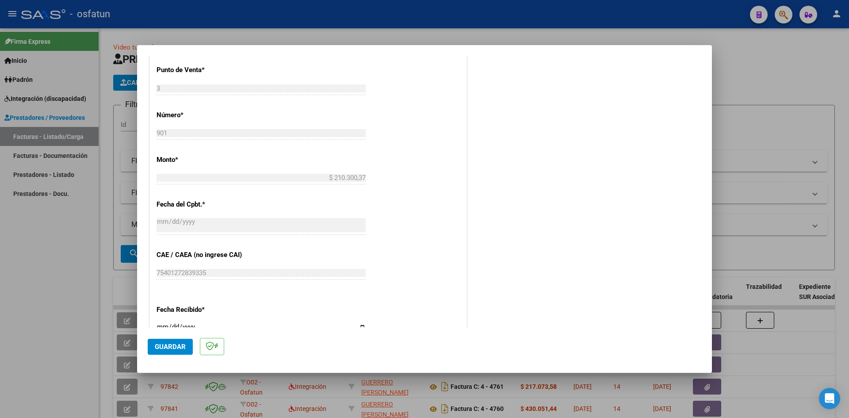
scroll to position [438, 0]
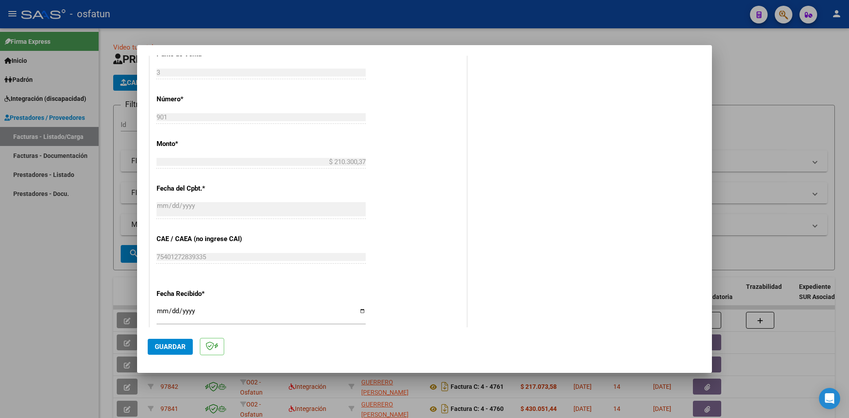
click at [165, 314] on input "[DATE]" at bounding box center [261, 314] width 209 height 14
type input "[DATE]"
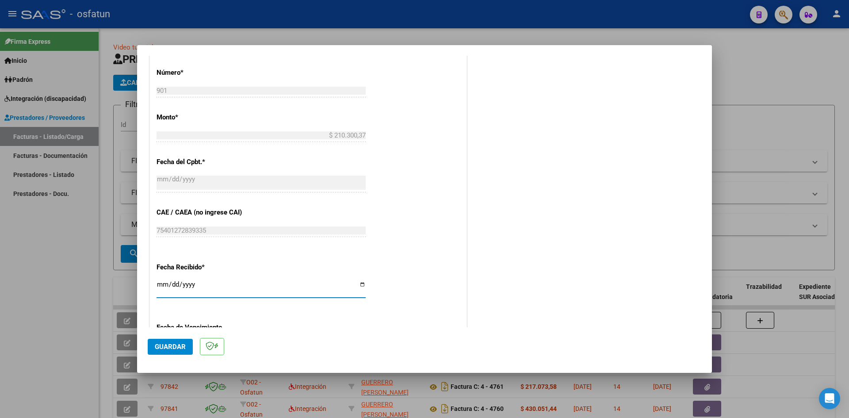
scroll to position [602, 0]
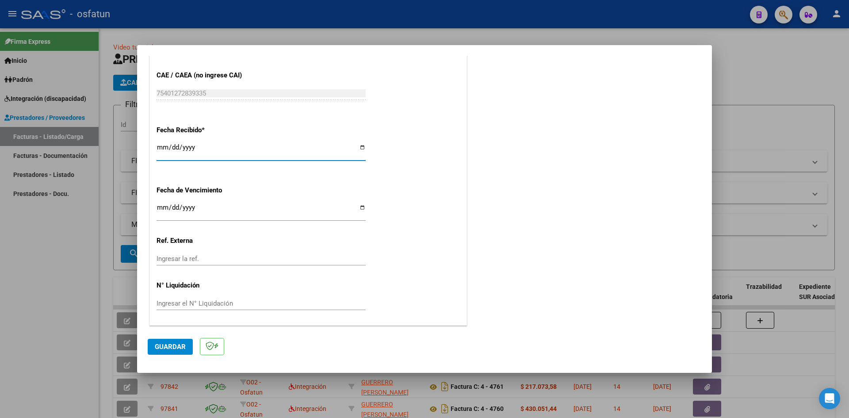
drag, startPoint x: 183, startPoint y: 348, endPoint x: 305, endPoint y: 285, distance: 137.0
click at [183, 347] on span "Guardar" at bounding box center [170, 347] width 31 height 8
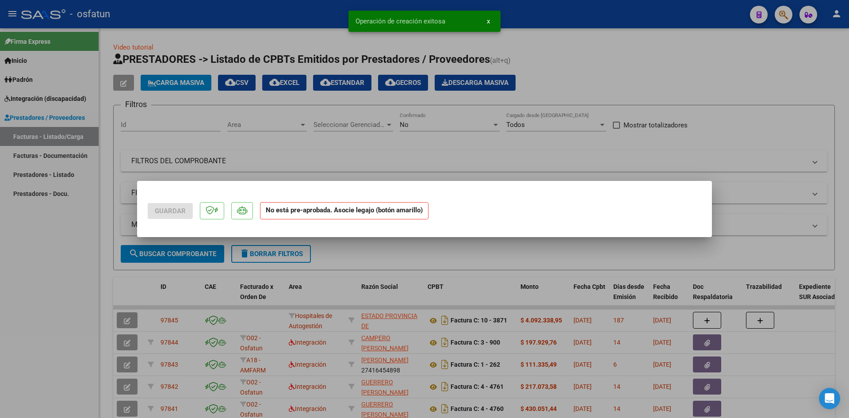
scroll to position [0, 0]
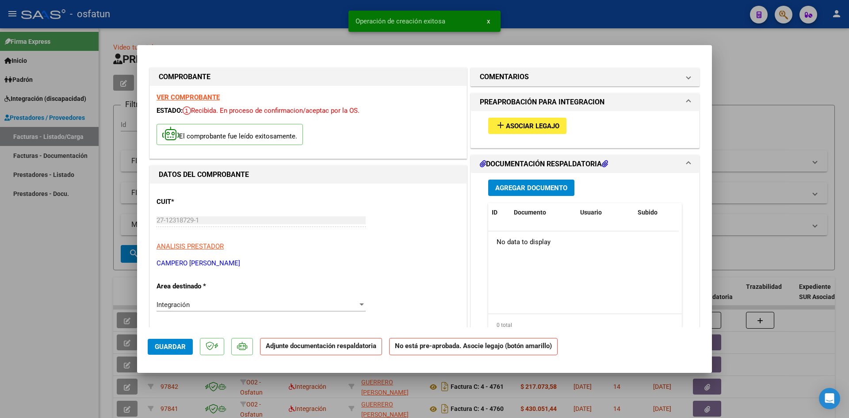
click at [516, 127] on span "Asociar Legajo" at bounding box center [532, 126] width 53 height 8
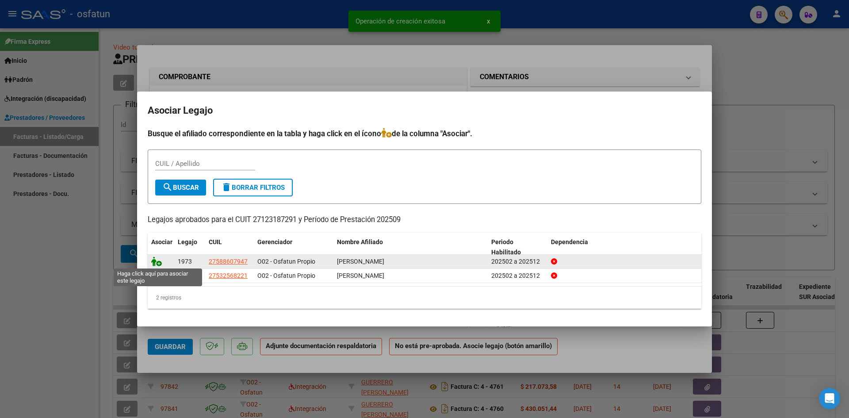
click at [155, 265] on icon at bounding box center [156, 261] width 11 height 10
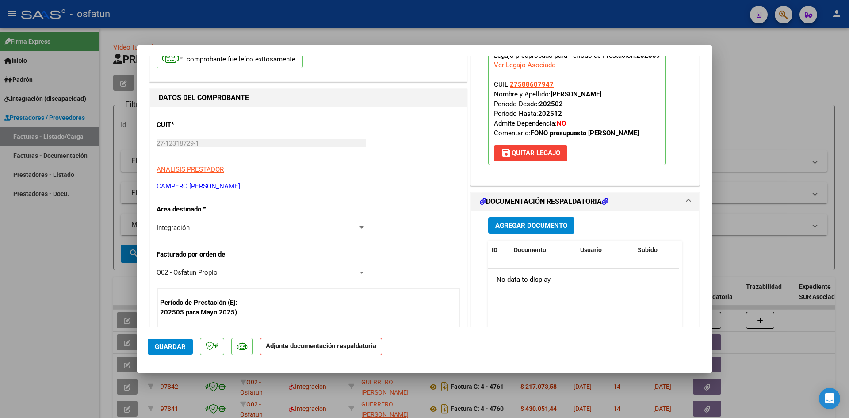
scroll to position [88, 0]
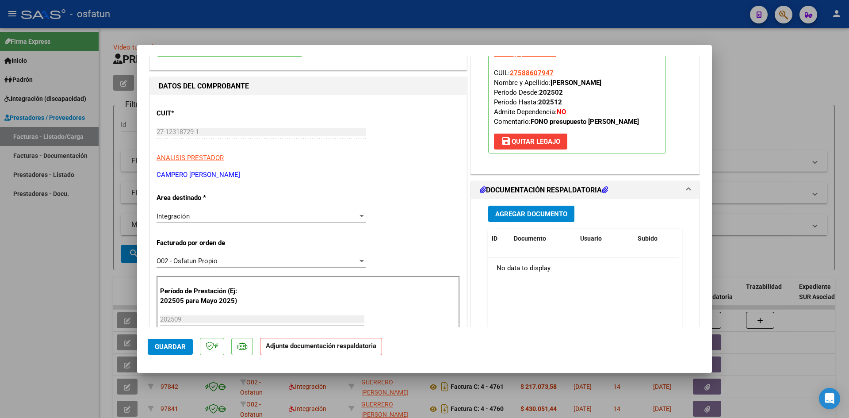
click at [504, 217] on span "Agregar Documento" at bounding box center [531, 214] width 72 height 8
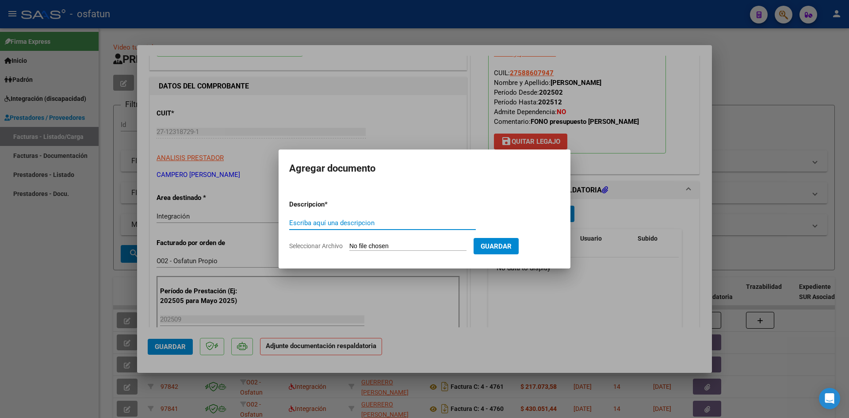
click at [340, 223] on input "Escriba aquí una descripcion" at bounding box center [382, 223] width 187 height 8
click at [422, 123] on div at bounding box center [424, 209] width 849 height 418
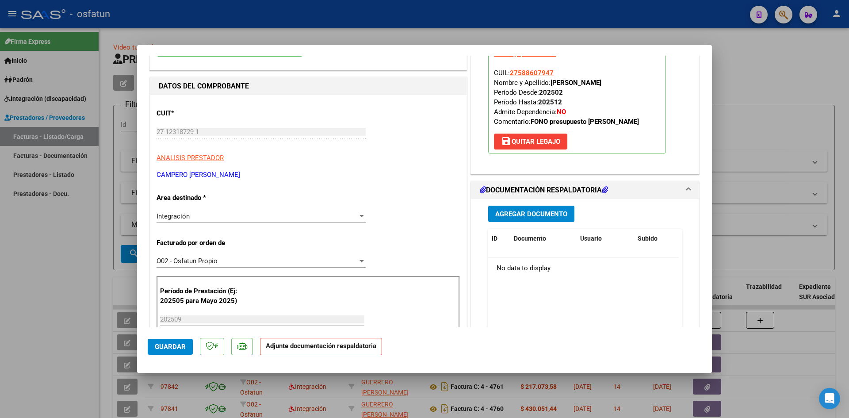
click at [521, 218] on button "Agregar Documento" at bounding box center [531, 214] width 86 height 16
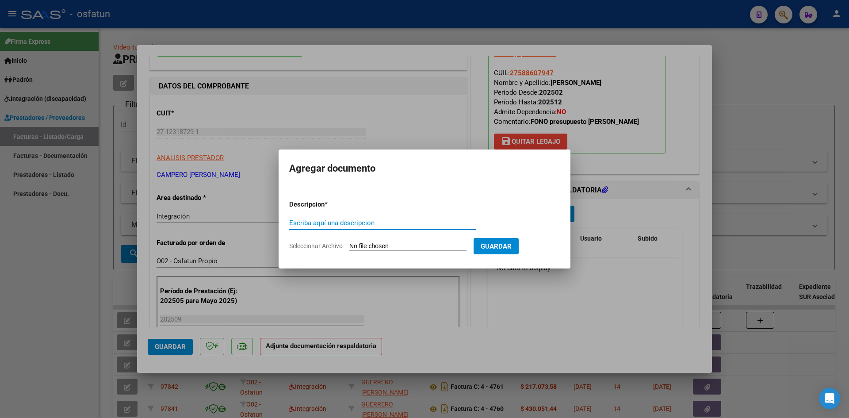
click at [329, 222] on input "Escriba aquí una descripcion" at bounding box center [382, 223] width 187 height 8
type input "P"
type input "ASISTENCIA"
click at [379, 245] on input "Seleccionar Archivo" at bounding box center [407, 246] width 117 height 8
type input "C:\fakepath\PLANILLA ASISTENCIA - FONO - [DATE].pdf"
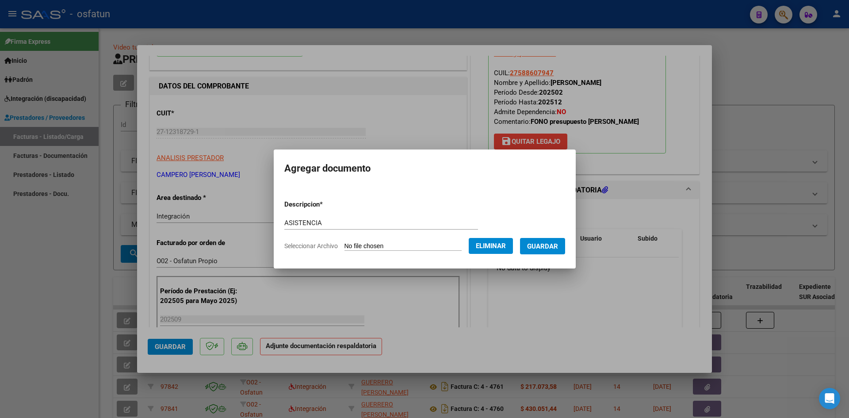
click at [546, 247] on span "Guardar" at bounding box center [542, 246] width 31 height 8
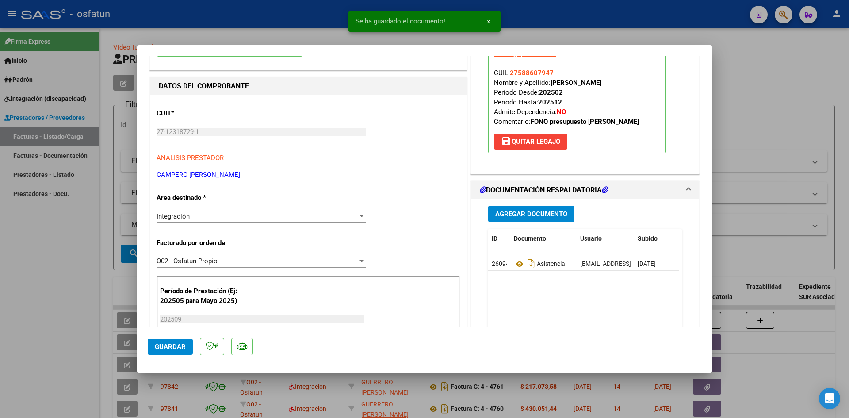
click at [504, 202] on div "Agregar Documento ID Documento Usuario Subido Acción 26094 Asistencia [EMAIL_AD…" at bounding box center [584, 287] width 207 height 176
click at [504, 215] on span "Agregar Documento" at bounding box center [531, 214] width 72 height 8
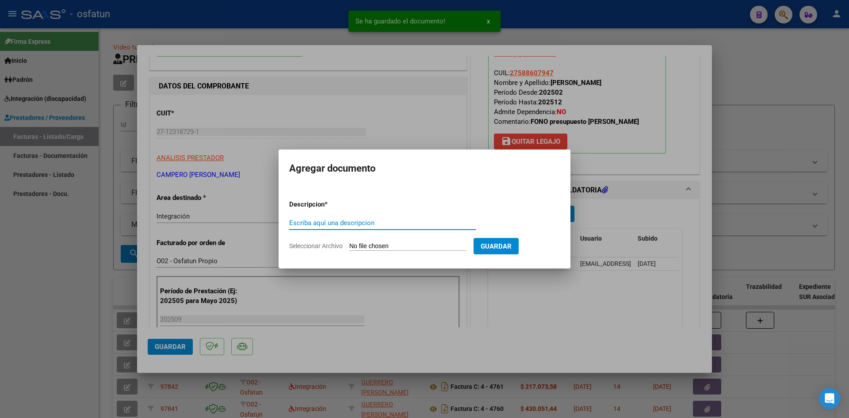
click at [325, 223] on input "Escriba aquí una descripcion" at bounding box center [382, 223] width 187 height 8
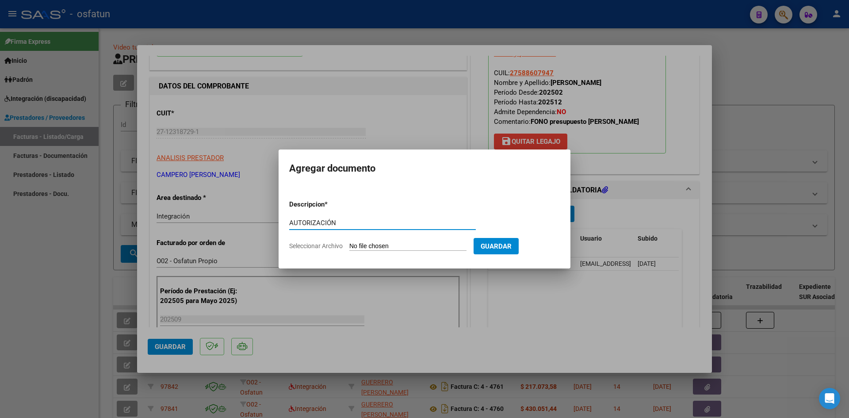
type input "AUTORIZACIÓN"
click at [378, 246] on input "Seleccionar Archivo" at bounding box center [407, 246] width 117 height 8
type input "C:\fakepath\PRESUPUESTO AUTORIZADO - FONO - 2025.pdf"
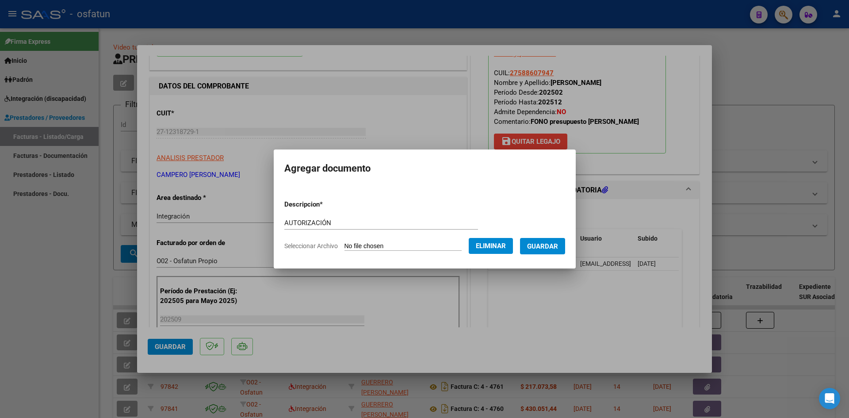
drag, startPoint x: 550, startPoint y: 251, endPoint x: 535, endPoint y: 258, distance: 16.0
click at [547, 253] on button "Guardar" at bounding box center [542, 246] width 45 height 16
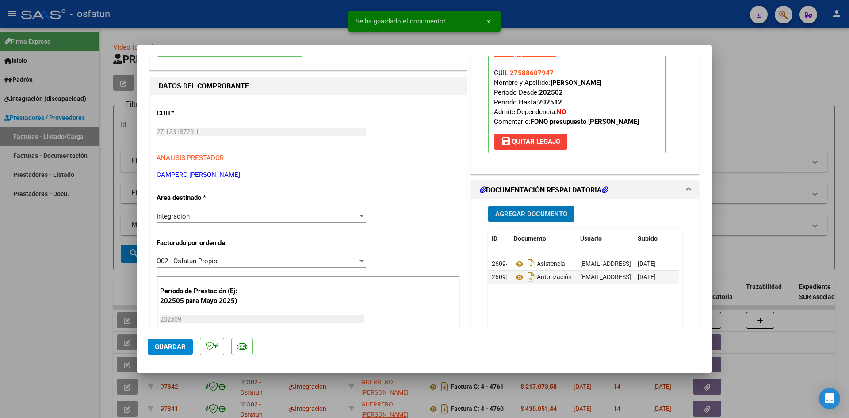
click at [515, 213] on span "Agregar Documento" at bounding box center [531, 214] width 72 height 8
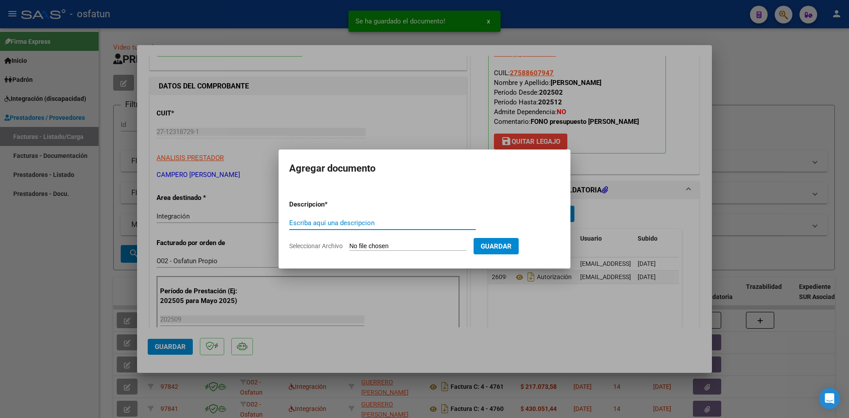
click at [364, 225] on input "Escriba aquí una descripcion" at bounding box center [382, 223] width 187 height 8
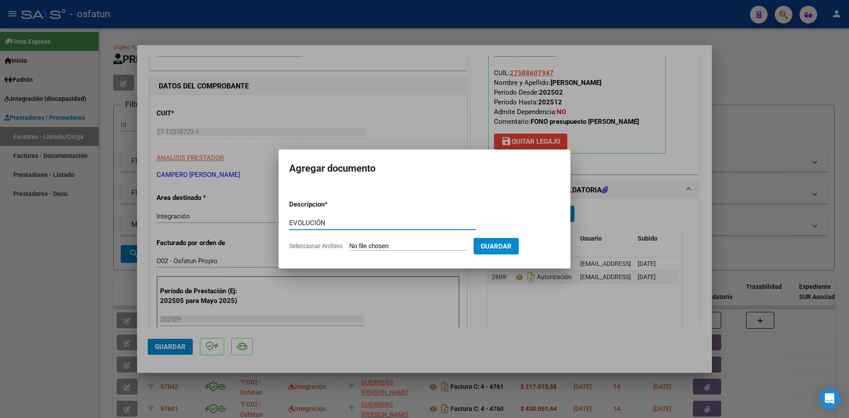
type input "EVOLUCIÓN"
click at [389, 244] on input "Seleccionar Archivo" at bounding box center [407, 246] width 117 height 8
type input "C:\fakepath\EVOLUCIÓN - FONO - [DATE].pdf"
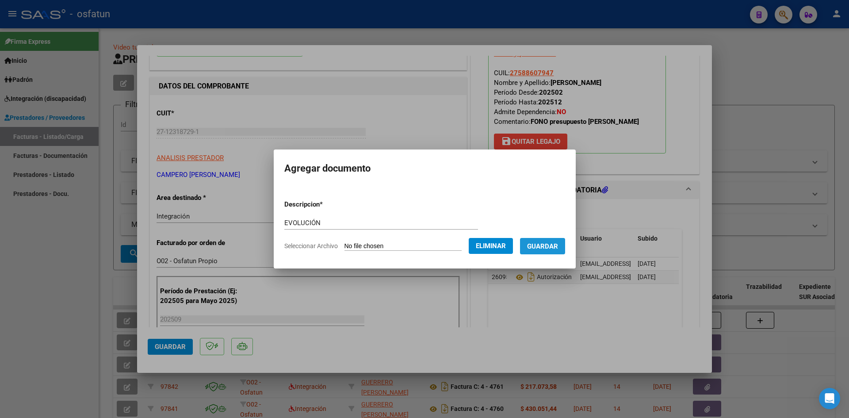
click at [558, 249] on span "Guardar" at bounding box center [542, 246] width 31 height 8
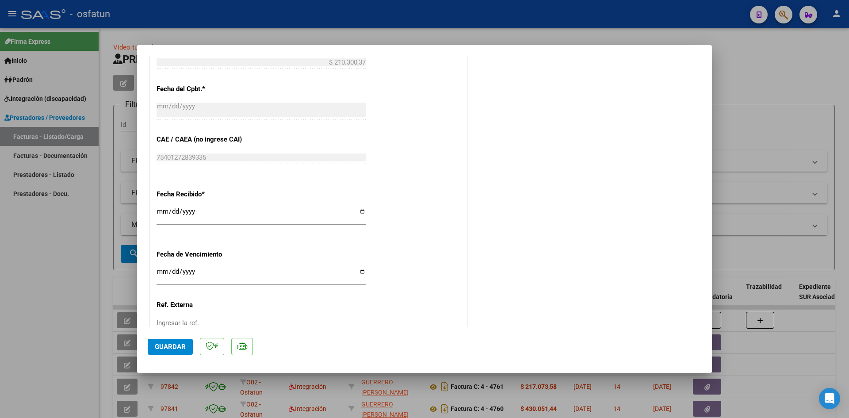
scroll to position [615, 0]
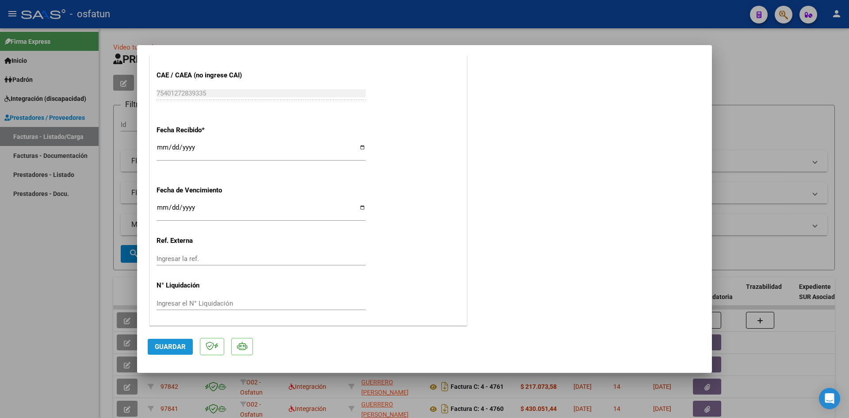
drag, startPoint x: 169, startPoint y: 348, endPoint x: 188, endPoint y: 344, distance: 19.1
click at [174, 347] on span "Guardar" at bounding box center [170, 347] width 31 height 8
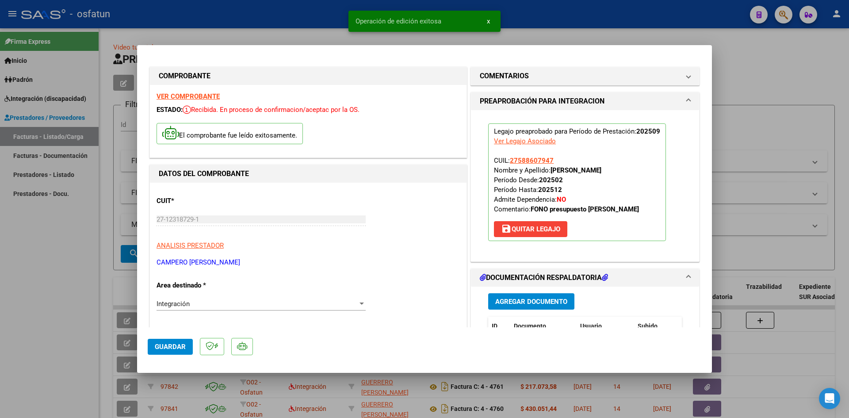
scroll to position [0, 0]
click at [315, 18] on div at bounding box center [424, 209] width 849 height 418
type input "$ 0,00"
